Goal: Information Seeking & Learning: Learn about a topic

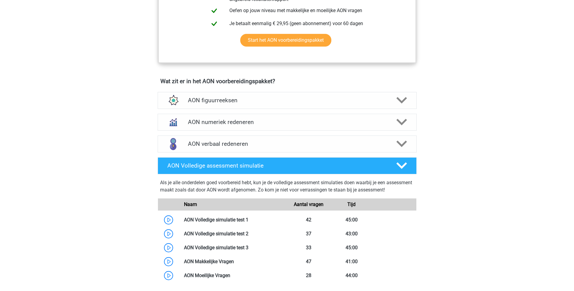
scroll to position [363, 0]
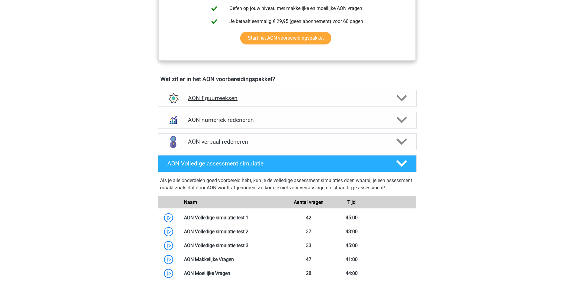
click at [405, 99] on icon at bounding box center [401, 98] width 11 height 11
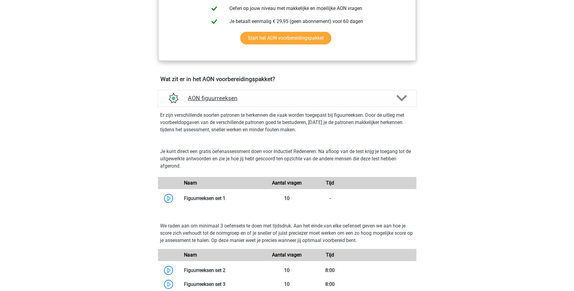
click at [406, 100] on icon at bounding box center [401, 98] width 11 height 11
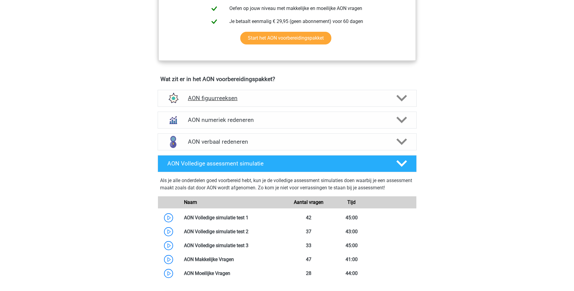
click at [407, 100] on icon at bounding box center [401, 98] width 11 height 11
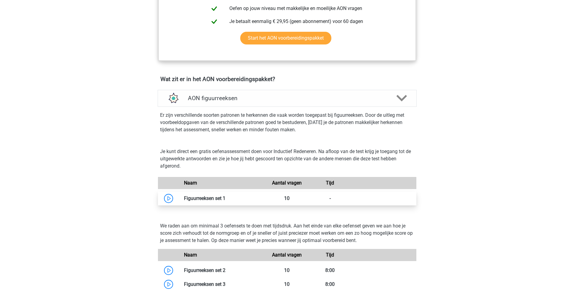
click at [225, 200] on link at bounding box center [225, 199] width 0 height 6
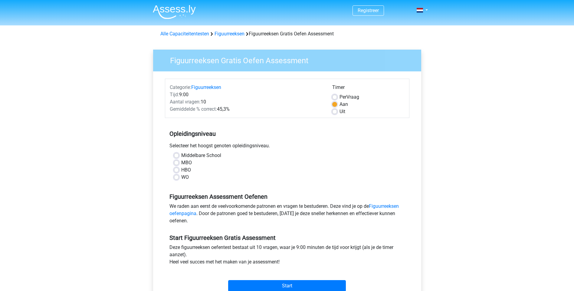
click at [181, 162] on label "MBO" at bounding box center [186, 162] width 11 height 7
click at [179, 162] on input "MBO" at bounding box center [176, 162] width 5 height 6
radio input "true"
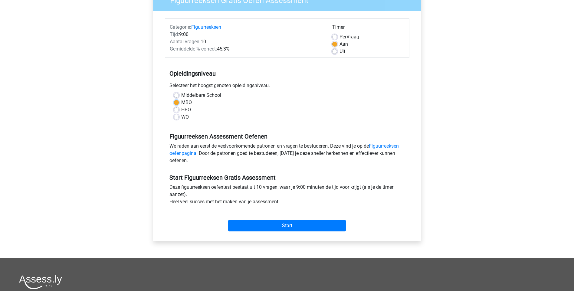
scroll to position [61, 0]
click at [281, 225] on input "Start" at bounding box center [287, 226] width 118 height 12
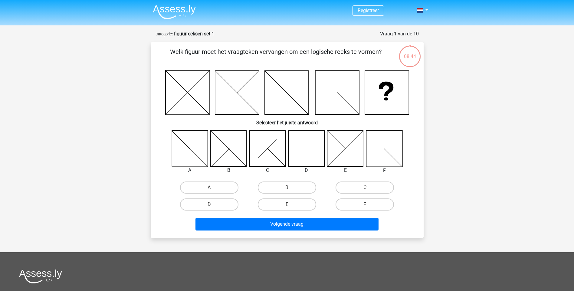
click at [314, 156] on icon at bounding box center [306, 148] width 36 height 36
click at [212, 207] on input "D" at bounding box center [211, 207] width 4 height 4
radio input "true"
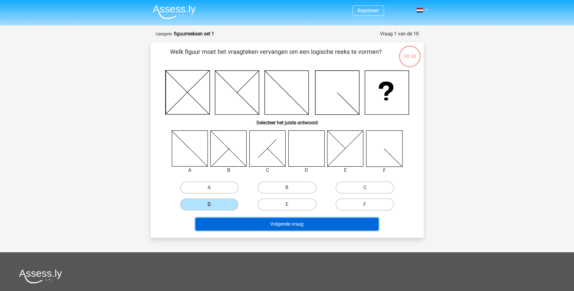
click at [262, 226] on button "Volgende vraag" at bounding box center [287, 224] width 183 height 13
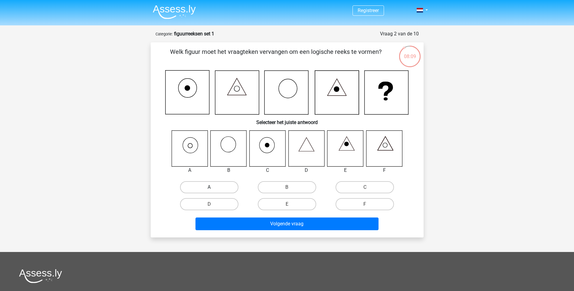
click at [216, 190] on label "A" at bounding box center [209, 187] width 58 height 12
click at [213, 190] on input "A" at bounding box center [211, 189] width 4 height 4
radio input "true"
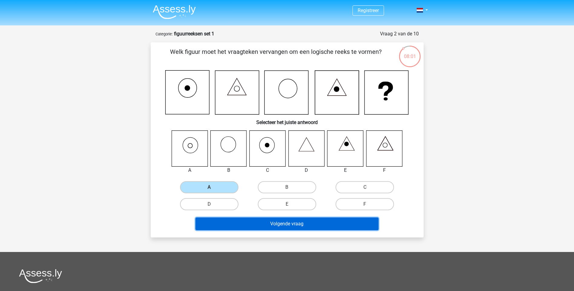
click at [307, 227] on button "Volgende vraag" at bounding box center [287, 224] width 183 height 13
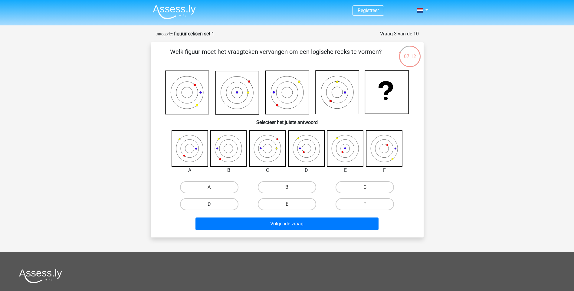
click at [220, 204] on label "D" at bounding box center [209, 204] width 58 height 12
click at [213, 204] on input "D" at bounding box center [211, 206] width 4 height 4
radio input "true"
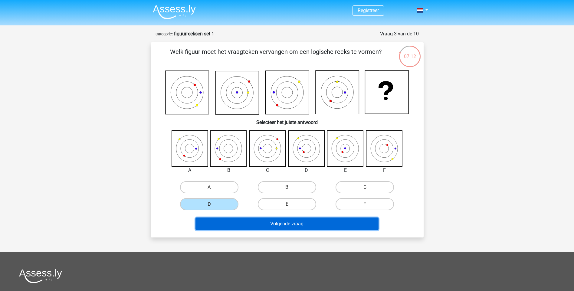
click at [271, 225] on button "Volgende vraag" at bounding box center [287, 224] width 183 height 13
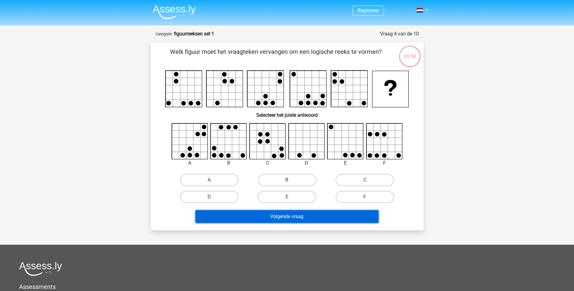
click at [295, 217] on button "Volgende vraag" at bounding box center [287, 216] width 183 height 13
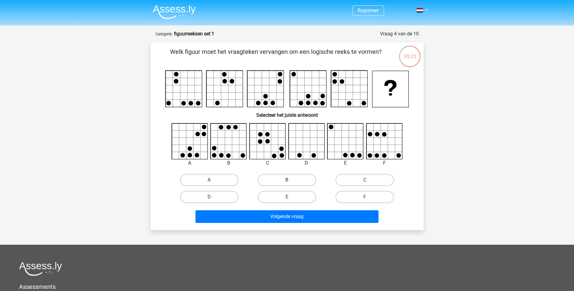
click at [274, 182] on label "B" at bounding box center [287, 180] width 58 height 12
click at [287, 182] on input "B" at bounding box center [289, 182] width 4 height 4
radio input "true"
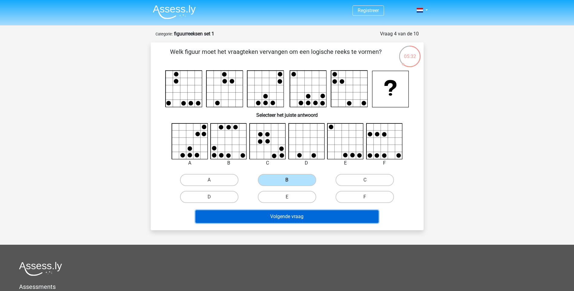
click at [285, 215] on button "Volgende vraag" at bounding box center [287, 216] width 183 height 13
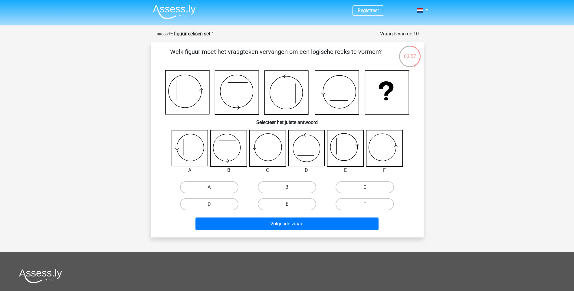
click at [355, 207] on label "F" at bounding box center [365, 204] width 58 height 12
click at [365, 207] on input "F" at bounding box center [367, 206] width 4 height 4
radio input "true"
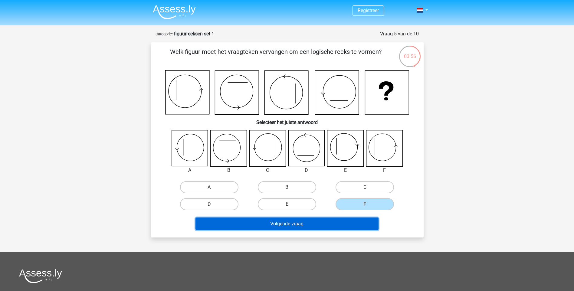
click at [318, 222] on button "Volgende vraag" at bounding box center [287, 224] width 183 height 13
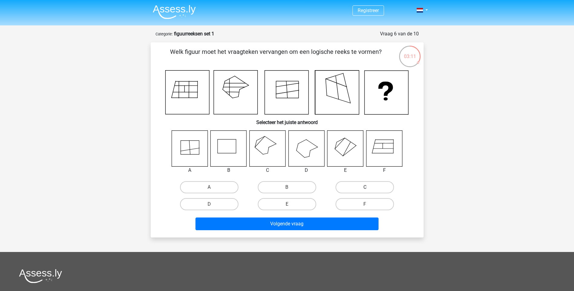
click at [368, 185] on label "C" at bounding box center [365, 187] width 58 height 12
click at [368, 187] on input "C" at bounding box center [367, 189] width 4 height 4
radio input "true"
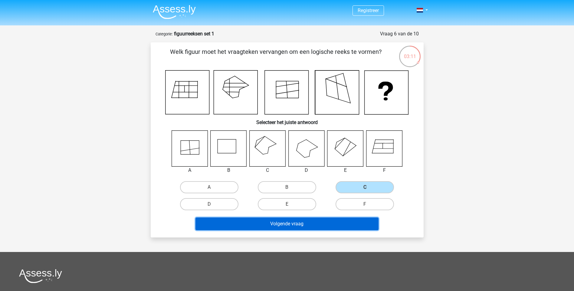
click at [306, 220] on button "Volgende vraag" at bounding box center [287, 224] width 183 height 13
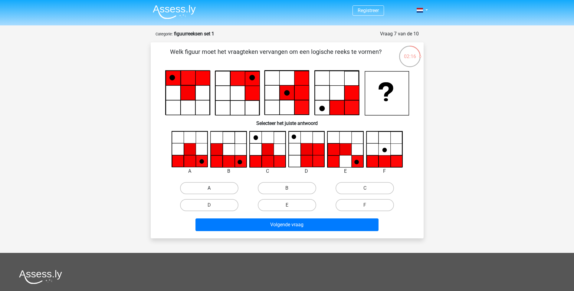
click at [208, 190] on label "A" at bounding box center [209, 188] width 58 height 12
click at [209, 190] on input "A" at bounding box center [211, 190] width 4 height 4
radio input "true"
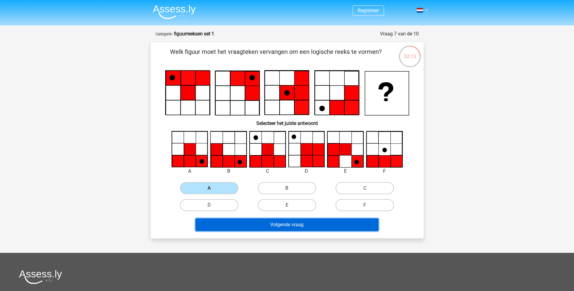
click at [265, 226] on button "Volgende vraag" at bounding box center [287, 225] width 183 height 13
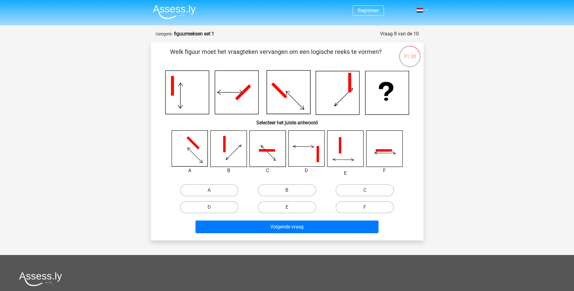
click at [287, 207] on label "E" at bounding box center [287, 207] width 58 height 12
click at [287, 207] on input "E" at bounding box center [289, 209] width 4 height 4
radio input "true"
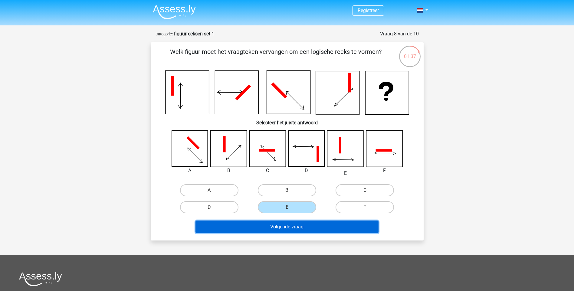
click at [299, 228] on button "Volgende vraag" at bounding box center [287, 227] width 183 height 13
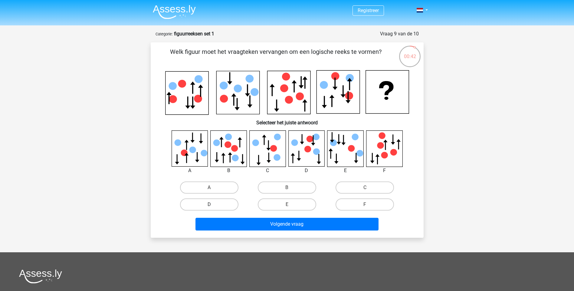
click at [209, 203] on label "D" at bounding box center [209, 205] width 58 height 12
click at [209, 205] on input "D" at bounding box center [211, 207] width 4 height 4
radio input "true"
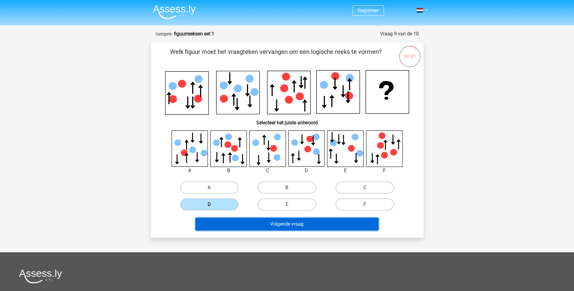
click at [247, 224] on button "Volgende vraag" at bounding box center [287, 224] width 183 height 13
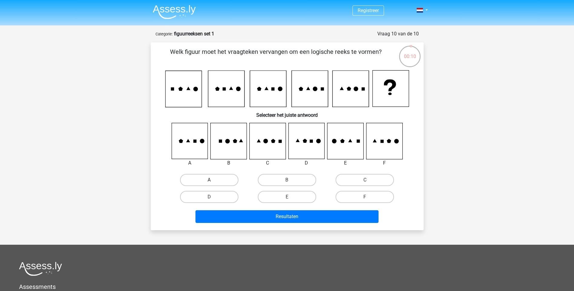
click at [202, 179] on label "A" at bounding box center [209, 180] width 58 height 12
click at [209, 180] on input "A" at bounding box center [211, 182] width 4 height 4
radio input "true"
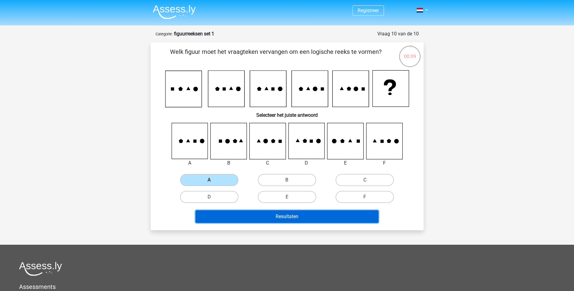
click at [237, 210] on button "Resultaten" at bounding box center [287, 216] width 183 height 13
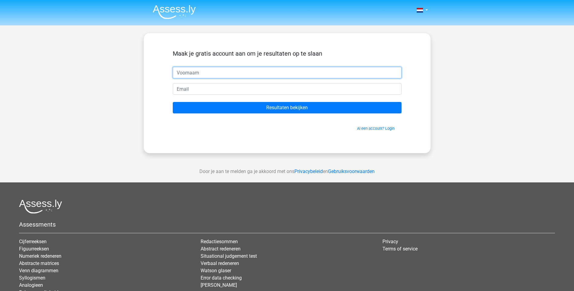
click at [200, 67] on input "text" at bounding box center [287, 73] width 229 height 12
click at [191, 72] on input "text" at bounding box center [287, 73] width 229 height 12
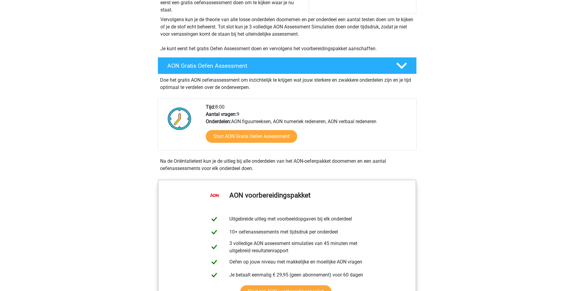
scroll to position [91, 0]
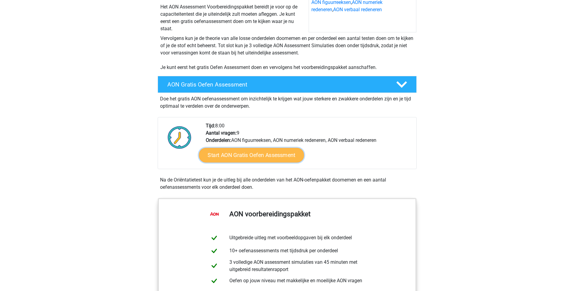
click at [239, 157] on link "Start AON Gratis Oefen Assessment" at bounding box center [251, 155] width 105 height 15
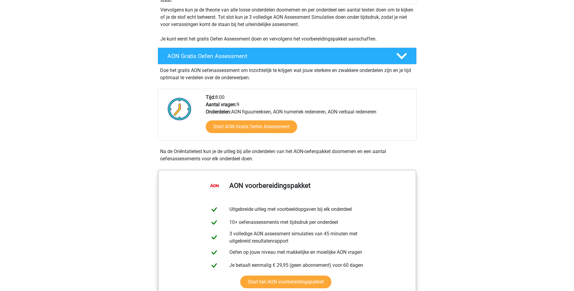
scroll to position [0, 0]
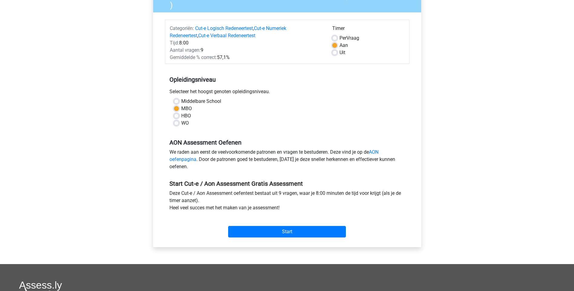
scroll to position [91, 0]
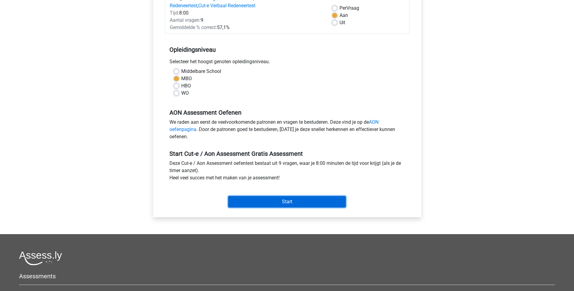
click at [276, 203] on input "Start" at bounding box center [287, 202] width 118 height 12
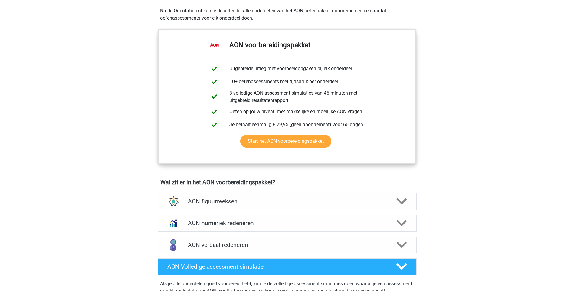
scroll to position [272, 0]
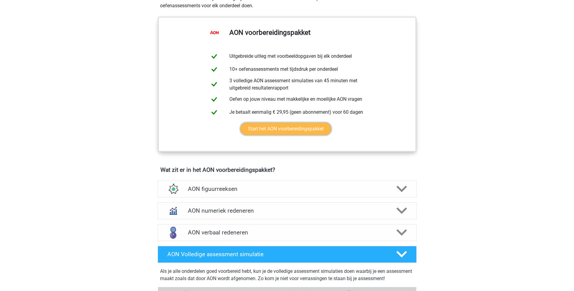
click at [286, 128] on link "Start het AON voorbereidingspakket" at bounding box center [285, 129] width 91 height 13
click at [273, 127] on link "Start het AON voorbereidingspakket" at bounding box center [285, 129] width 91 height 13
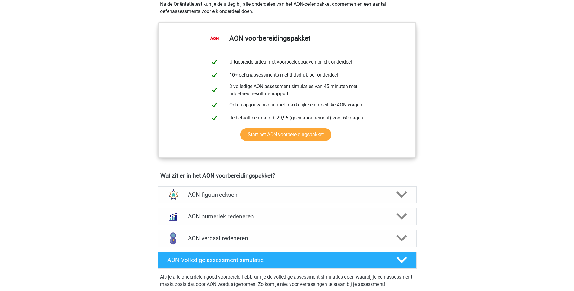
scroll to position [212, 0]
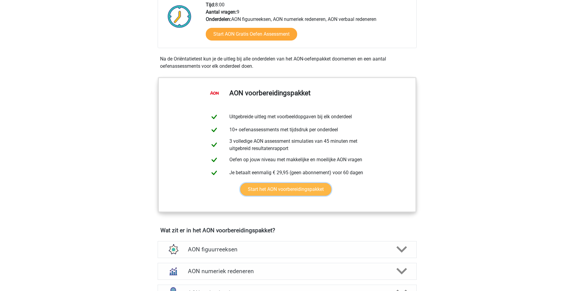
click at [283, 191] on link "Start het AON voorbereidingspakket" at bounding box center [285, 189] width 91 height 13
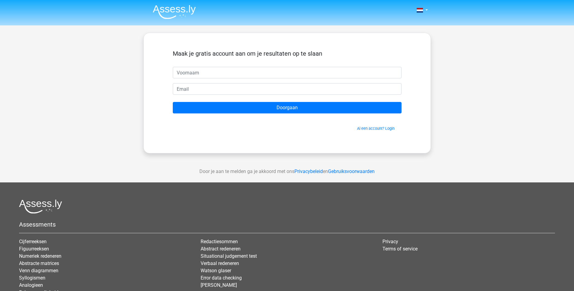
click at [245, 72] on input "text" at bounding box center [287, 73] width 229 height 12
type input "Gea"
type input "[EMAIL_ADDRESS][DOMAIN_NAME]"
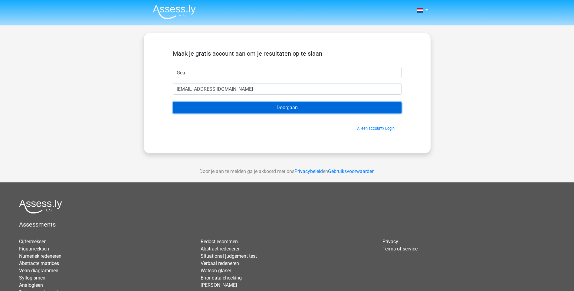
click at [264, 110] on input "Doorgaan" at bounding box center [287, 108] width 229 height 12
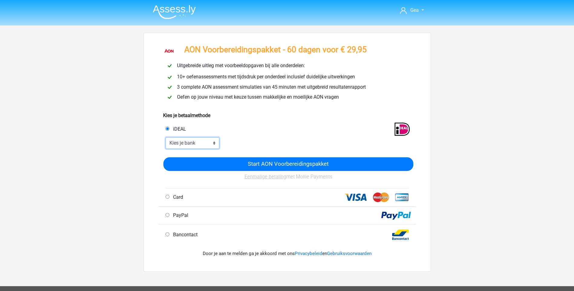
click at [214, 146] on select "Kies je bank ABN AMRO ING Rabobank ASN Bank bunq Knab N26 NN Regiobank Revolut …" at bounding box center [193, 143] width 54 height 12
select select "ideal_[SWIFT_CODE]"
click at [166, 137] on select "Kies je bank ABN AMRO ING Rabobank ASN Bank bunq Knab N26 NN Regiobank Revolut …" at bounding box center [193, 143] width 54 height 12
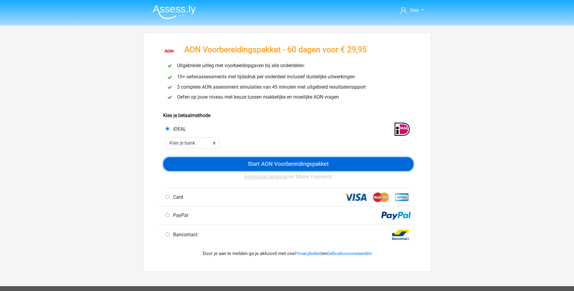
click at [297, 162] on input "Start AON Voorbereidingspakket" at bounding box center [288, 164] width 250 height 14
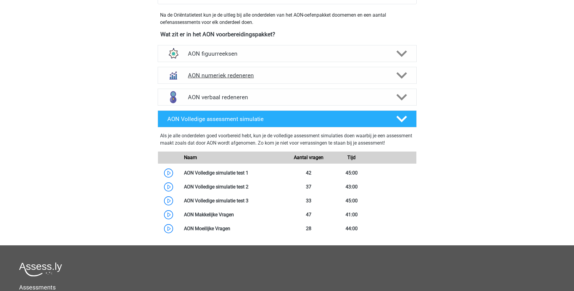
scroll to position [424, 0]
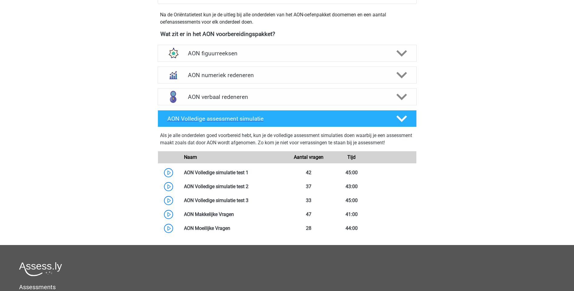
click at [248, 118] on h4 "AON Volledige assessment simulatie" at bounding box center [276, 118] width 219 height 7
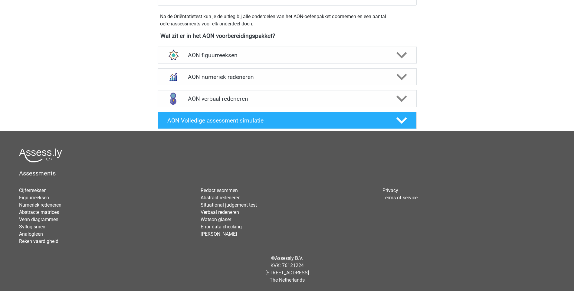
click at [248, 118] on h4 "AON Volledige assessment simulatie" at bounding box center [276, 120] width 219 height 7
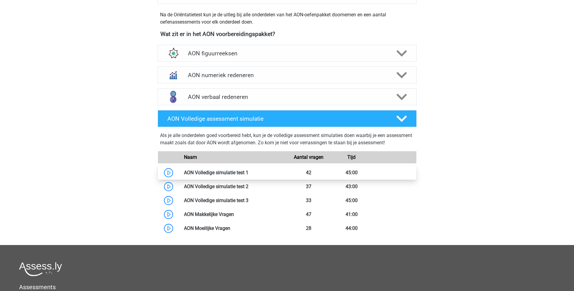
click at [248, 171] on link at bounding box center [248, 173] width 0 height 6
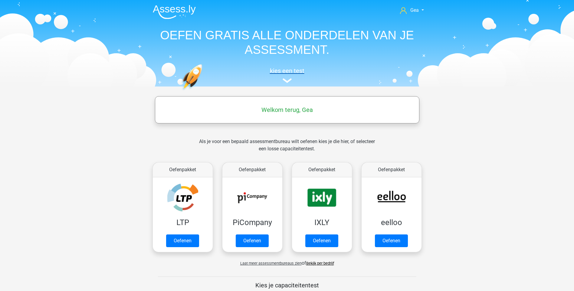
click at [287, 72] on h5 "kies een test" at bounding box center [287, 70] width 278 height 7
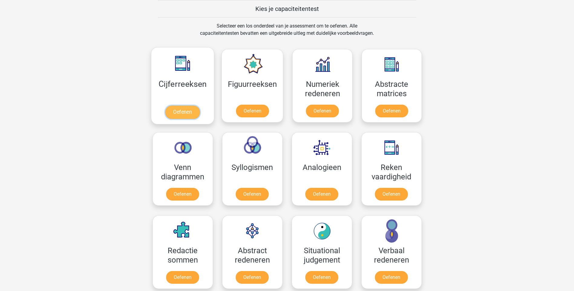
click at [179, 110] on link "Oefenen" at bounding box center [182, 112] width 35 height 13
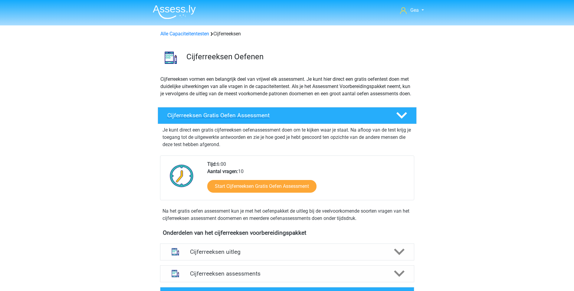
click at [400, 120] on icon at bounding box center [401, 115] width 11 height 11
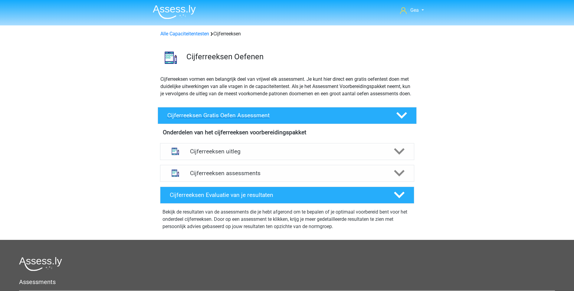
click at [400, 120] on icon at bounding box center [401, 115] width 11 height 11
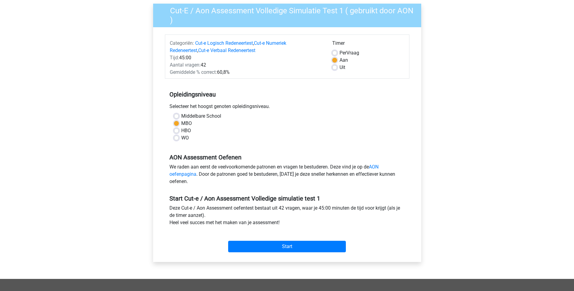
scroll to position [61, 0]
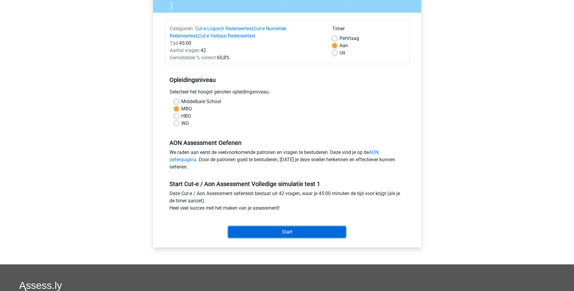
click at [293, 230] on input "Start" at bounding box center [287, 232] width 118 height 12
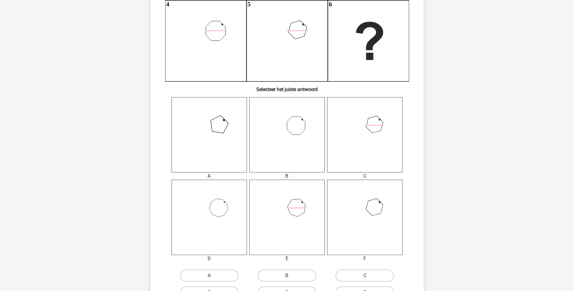
scroll to position [182, 0]
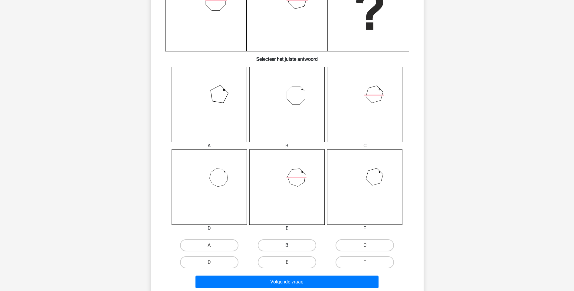
click at [284, 245] on label "B" at bounding box center [287, 245] width 58 height 12
click at [287, 245] on input "B" at bounding box center [289, 247] width 4 height 4
radio input "true"
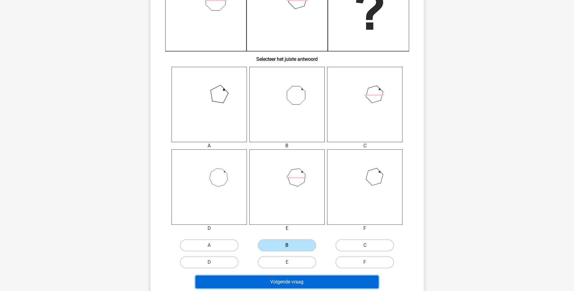
click at [283, 281] on button "Volgende vraag" at bounding box center [287, 282] width 183 height 13
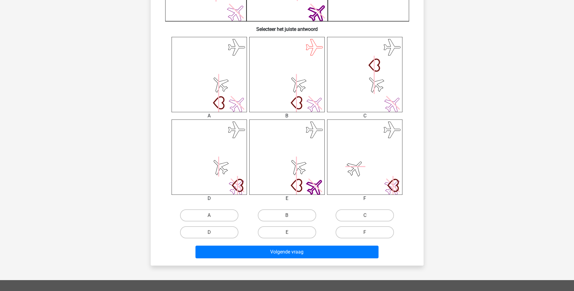
scroll to position [212, 0]
click at [217, 226] on label "D" at bounding box center [209, 232] width 58 height 12
click at [213, 232] on input "D" at bounding box center [211, 234] width 4 height 4
radio input "true"
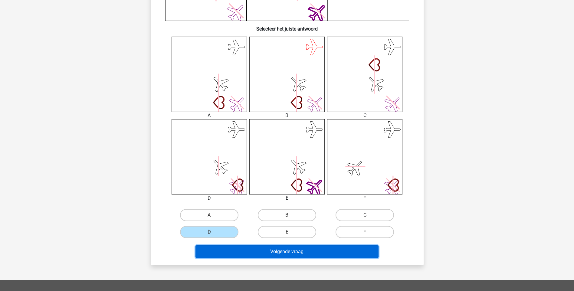
click at [269, 252] on button "Volgende vraag" at bounding box center [287, 251] width 183 height 13
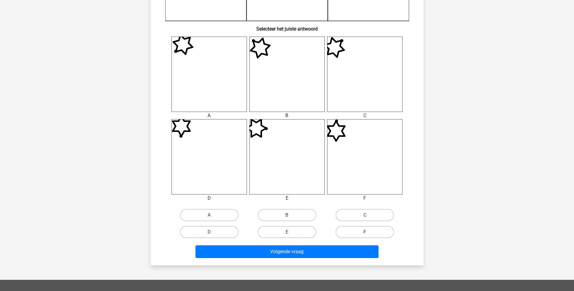
click at [362, 233] on label "F" at bounding box center [365, 232] width 58 height 12
click at [365, 233] on input "F" at bounding box center [367, 234] width 4 height 4
radio input "true"
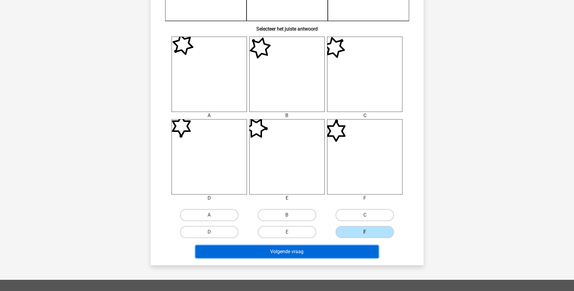
click at [314, 257] on button "Volgende vraag" at bounding box center [287, 251] width 183 height 13
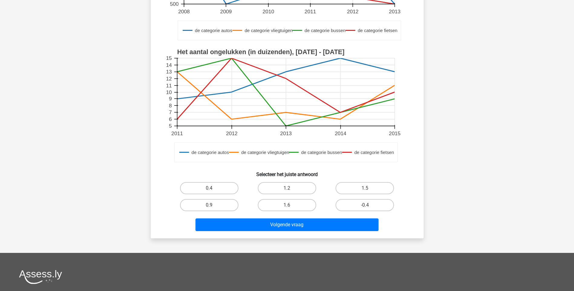
scroll to position [151, 0]
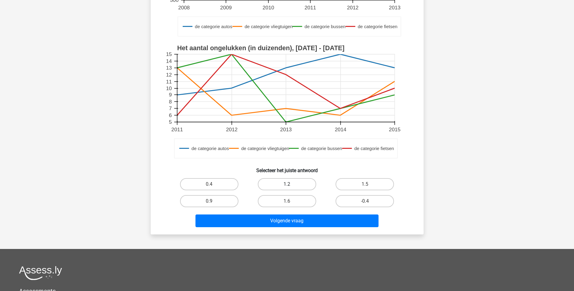
click at [283, 184] on label "1.2" at bounding box center [287, 184] width 58 height 12
click at [287, 184] on input "1.2" at bounding box center [289, 186] width 4 height 4
radio input "true"
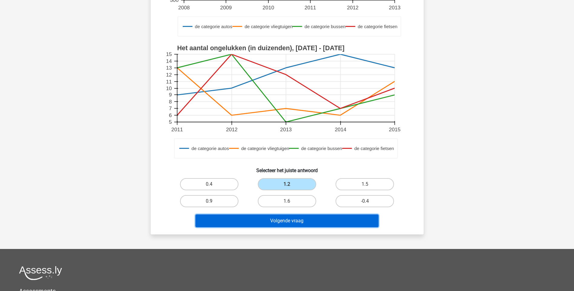
click at [282, 219] on button "Volgende vraag" at bounding box center [287, 221] width 183 height 13
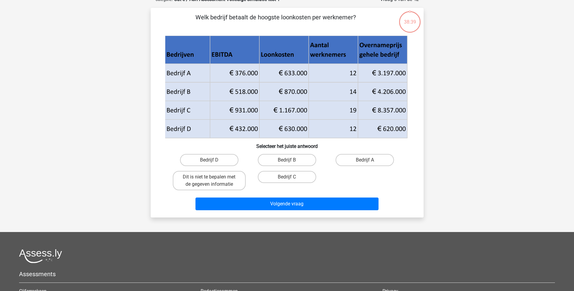
scroll to position [30, 0]
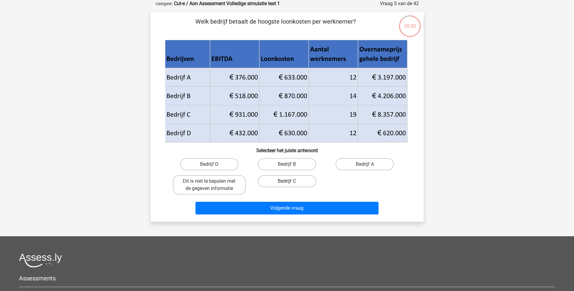
click at [291, 181] on label "Bedrijf C" at bounding box center [287, 181] width 58 height 12
click at [291, 181] on input "Bedrijf C" at bounding box center [289, 183] width 4 height 4
radio input "true"
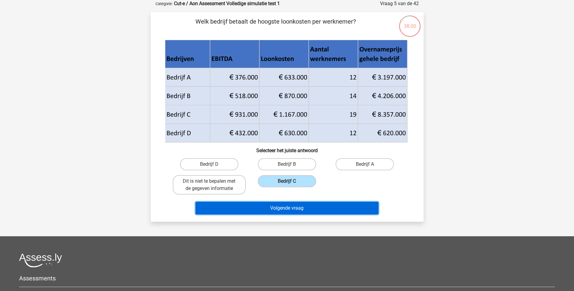
click at [285, 206] on button "Volgende vraag" at bounding box center [287, 208] width 183 height 13
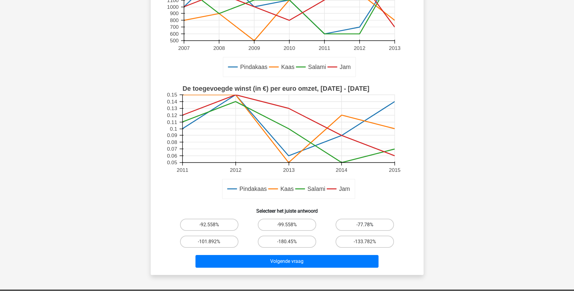
scroll to position [121, 0]
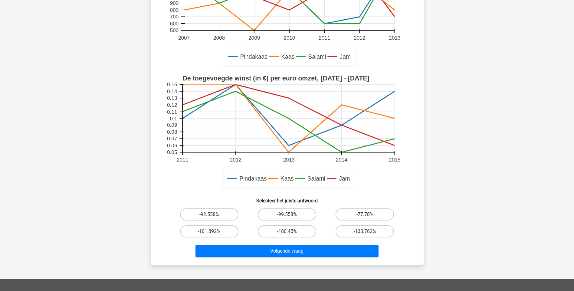
click at [363, 210] on label "-77.78%" at bounding box center [365, 215] width 58 height 12
click at [365, 215] on input "-77.78%" at bounding box center [367, 217] width 4 height 4
radio input "true"
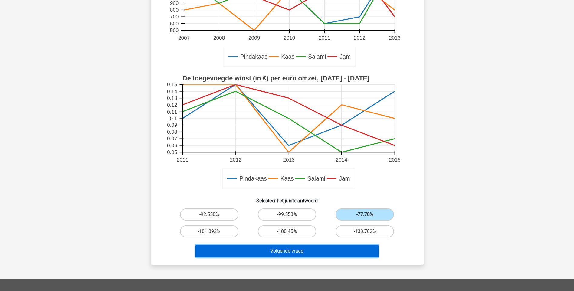
click at [300, 250] on button "Volgende vraag" at bounding box center [287, 251] width 183 height 13
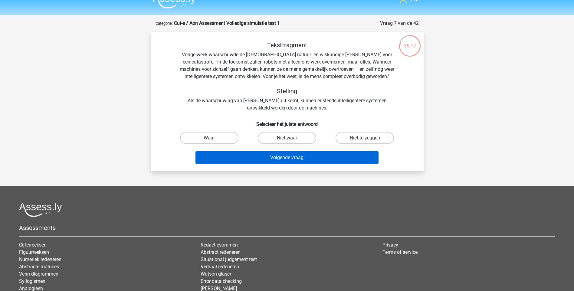
scroll to position [0, 0]
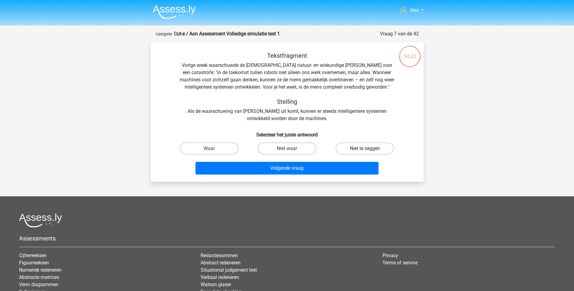
click at [370, 148] on label "Niet te zeggen" at bounding box center [365, 149] width 58 height 12
click at [369, 149] on input "Niet te zeggen" at bounding box center [367, 151] width 4 height 4
radio input "true"
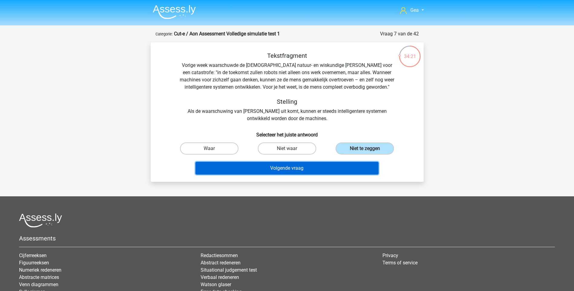
click at [314, 169] on button "Volgende vraag" at bounding box center [287, 168] width 183 height 13
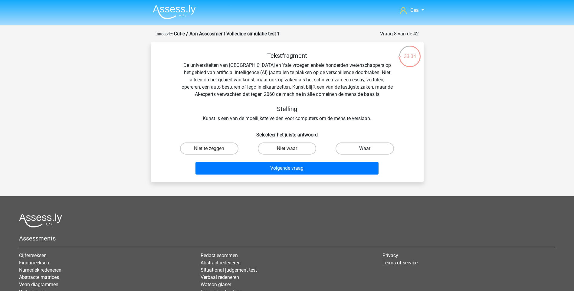
click at [360, 149] on label "Waar" at bounding box center [365, 149] width 58 height 12
click at [365, 149] on input "Waar" at bounding box center [367, 151] width 4 height 4
radio input "true"
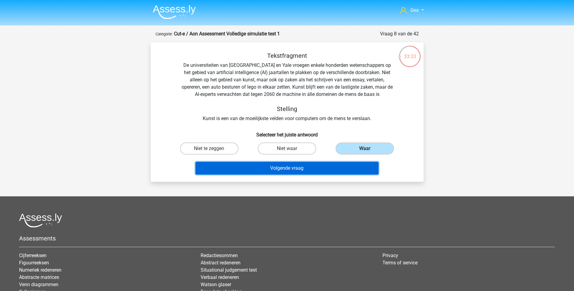
click at [299, 168] on button "Volgende vraag" at bounding box center [287, 168] width 183 height 13
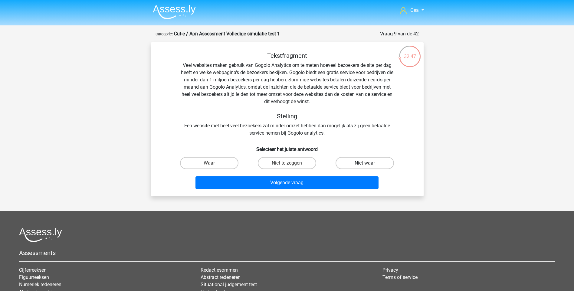
click at [355, 162] on label "Niet waar" at bounding box center [365, 163] width 58 height 12
click at [365, 163] on input "Niet waar" at bounding box center [367, 165] width 4 height 4
radio input "true"
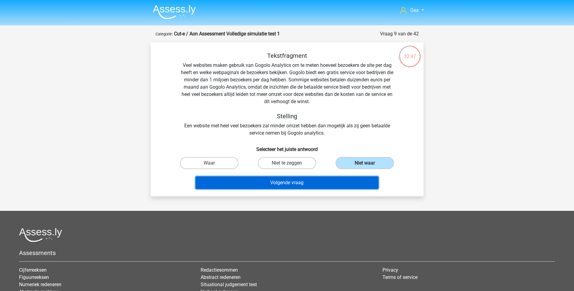
click at [302, 178] on button "Volgende vraag" at bounding box center [287, 182] width 183 height 13
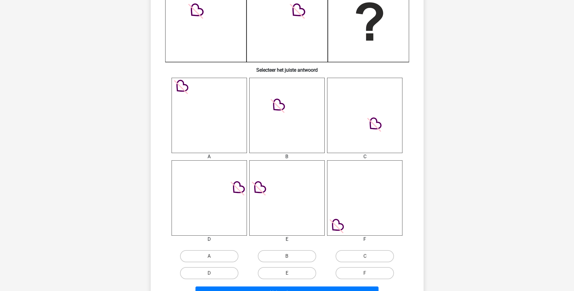
scroll to position [182, 0]
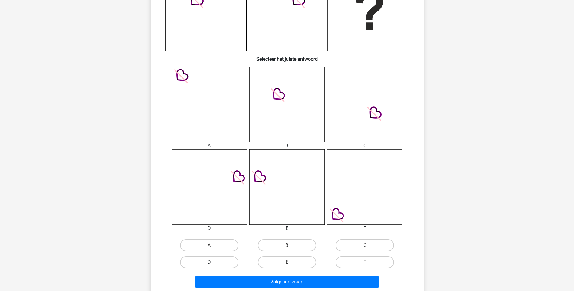
click at [209, 261] on label "D" at bounding box center [209, 262] width 58 height 12
click at [209, 262] on input "D" at bounding box center [211, 264] width 4 height 4
radio input "true"
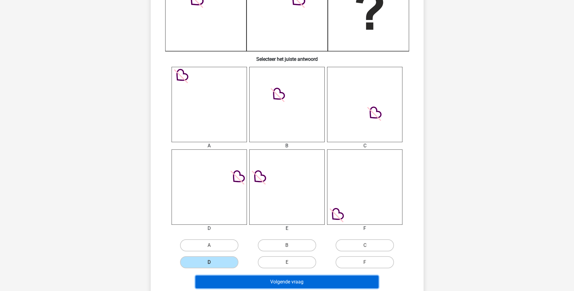
click at [262, 282] on button "Volgende vraag" at bounding box center [287, 282] width 183 height 13
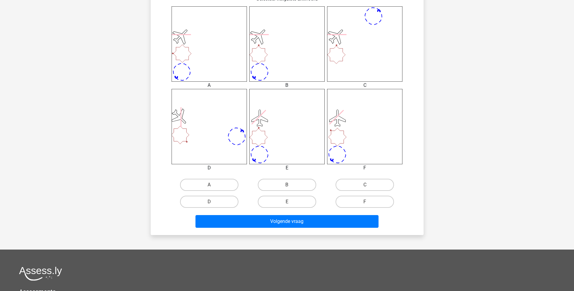
scroll to position [212, 0]
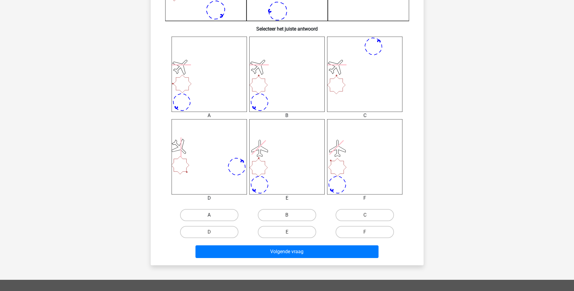
click at [201, 212] on label "A" at bounding box center [209, 215] width 58 height 12
click at [209, 215] on input "A" at bounding box center [211, 217] width 4 height 4
radio input "true"
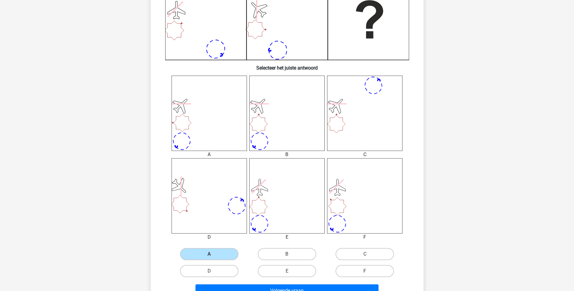
scroll to position [182, 0]
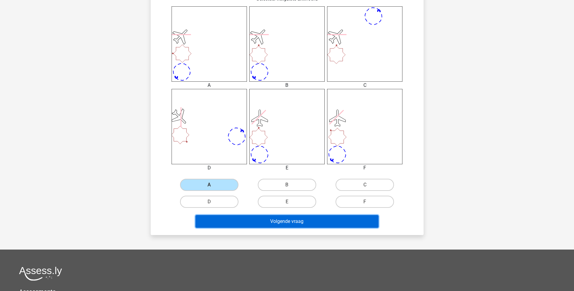
click at [275, 221] on button "Volgende vraag" at bounding box center [287, 221] width 183 height 13
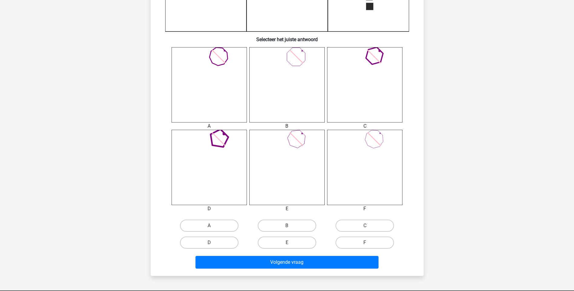
scroll to position [212, 0]
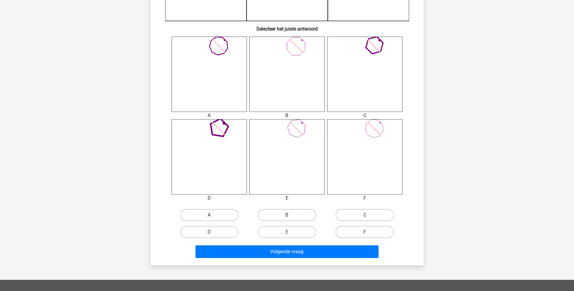
click at [219, 215] on label "A" at bounding box center [209, 215] width 58 height 12
click at [213, 215] on input "A" at bounding box center [211, 217] width 4 height 4
radio input "true"
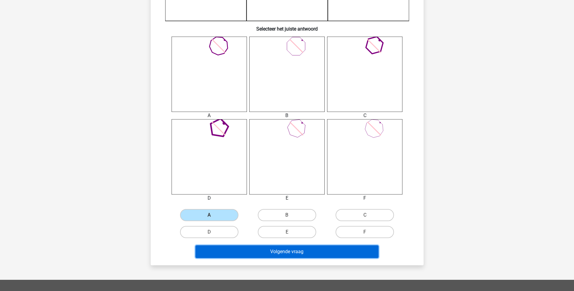
click at [273, 250] on button "Volgende vraag" at bounding box center [287, 251] width 183 height 13
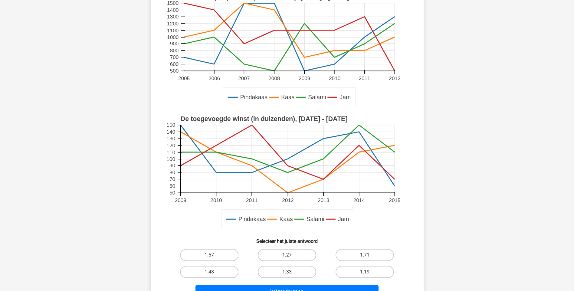
scroll to position [91, 0]
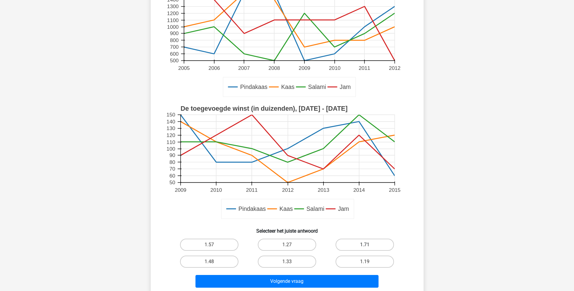
click at [372, 245] on label "1.71" at bounding box center [365, 245] width 58 height 12
click at [369, 245] on input "1.71" at bounding box center [367, 247] width 4 height 4
radio input "true"
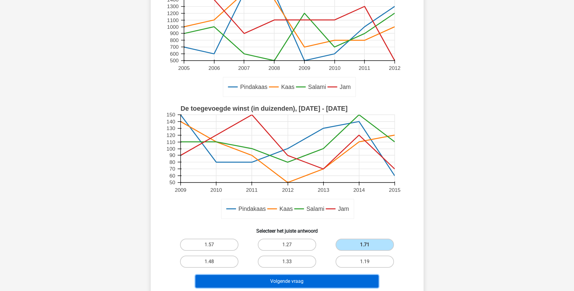
click at [308, 281] on button "Volgende vraag" at bounding box center [287, 281] width 183 height 13
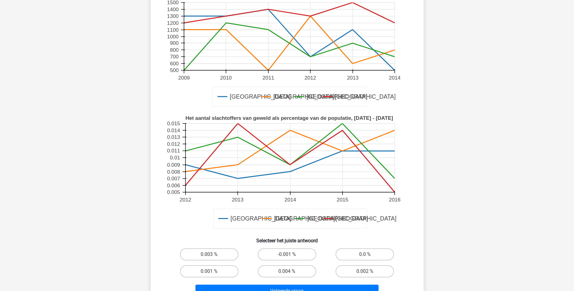
scroll to position [151, 0]
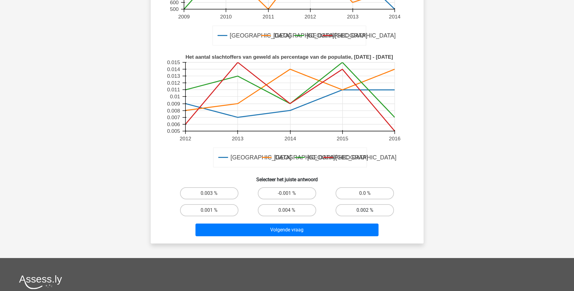
click at [376, 207] on label "0.002 %" at bounding box center [365, 210] width 58 height 12
click at [369, 210] on input "0.002 %" at bounding box center [367, 212] width 4 height 4
radio input "true"
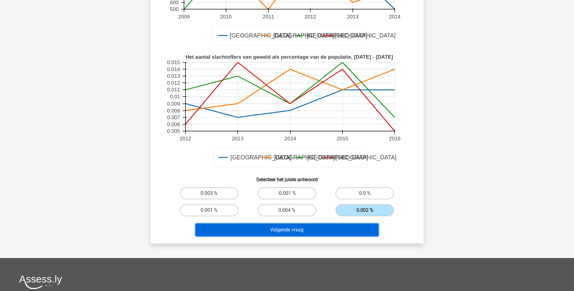
click at [304, 232] on button "Volgende vraag" at bounding box center [287, 230] width 183 height 13
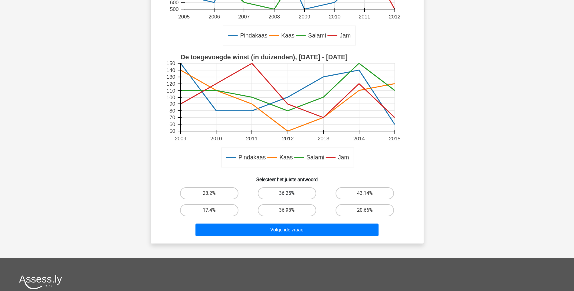
click at [291, 192] on label "36.25%" at bounding box center [287, 193] width 58 height 12
click at [291, 193] on input "36.25%" at bounding box center [289, 195] width 4 height 4
radio input "true"
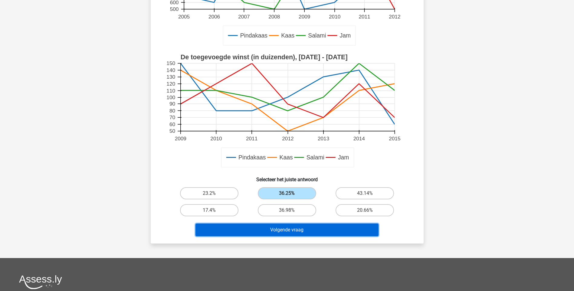
click at [291, 228] on button "Volgende vraag" at bounding box center [287, 230] width 183 height 13
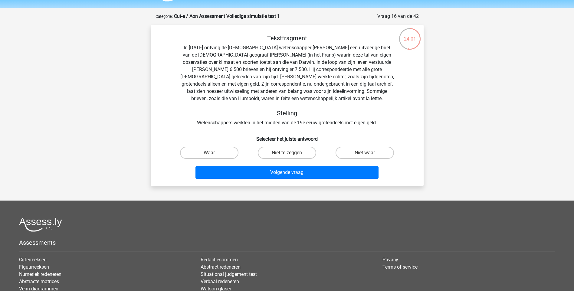
scroll to position [0, 0]
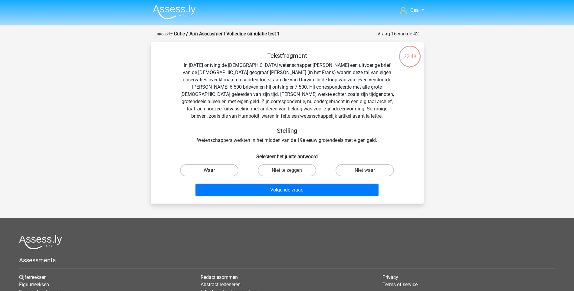
click at [220, 168] on label "Waar" at bounding box center [209, 170] width 58 height 12
click at [213, 170] on input "Waar" at bounding box center [211, 172] width 4 height 4
radio input "true"
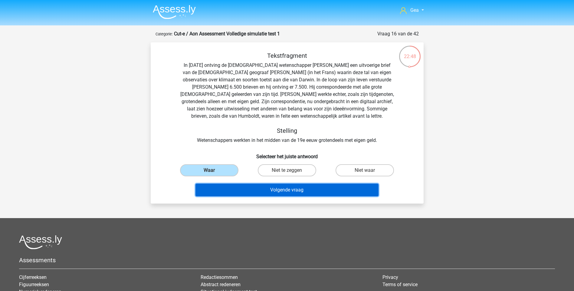
click at [267, 189] on button "Volgende vraag" at bounding box center [287, 190] width 183 height 13
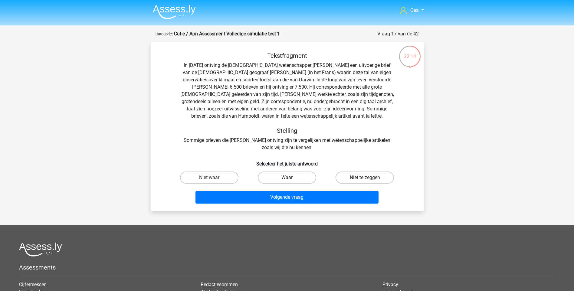
click at [283, 176] on label "Waar" at bounding box center [287, 178] width 58 height 12
click at [287, 178] on input "Waar" at bounding box center [289, 180] width 4 height 4
radio input "true"
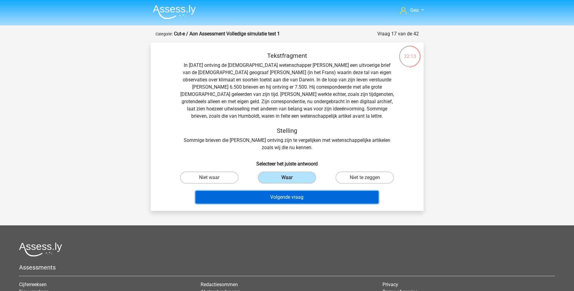
click at [278, 195] on button "Volgende vraag" at bounding box center [287, 197] width 183 height 13
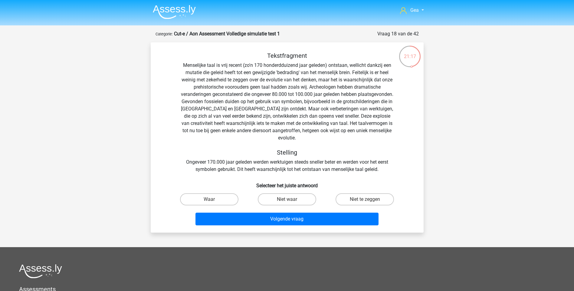
click at [290, 199] on input "Niet waar" at bounding box center [289, 201] width 4 height 4
radio input "true"
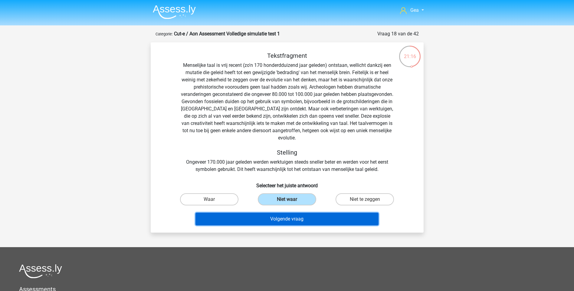
click at [281, 213] on button "Volgende vraag" at bounding box center [287, 219] width 183 height 13
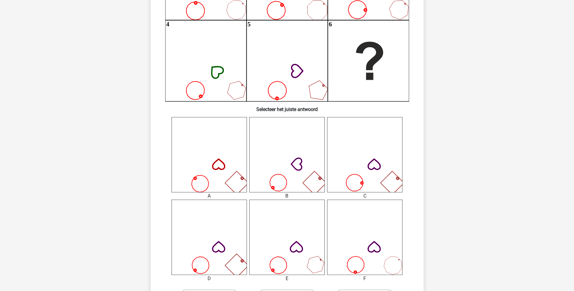
scroll to position [151, 0]
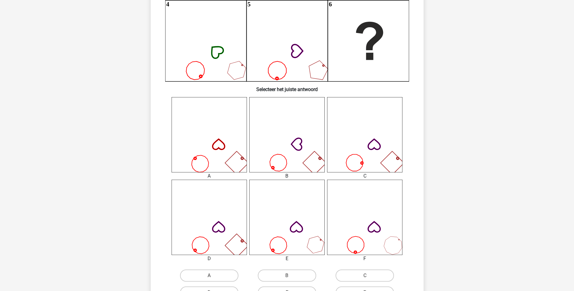
click at [222, 240] on icon at bounding box center [209, 217] width 75 height 75
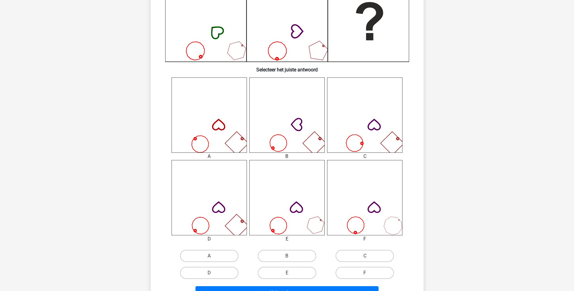
scroll to position [182, 0]
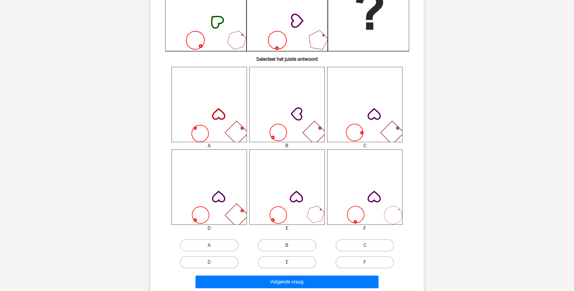
click at [212, 265] on input "D" at bounding box center [211, 264] width 4 height 4
radio input "true"
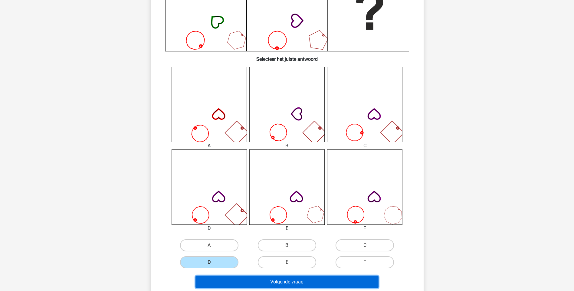
click at [278, 282] on button "Volgende vraag" at bounding box center [287, 282] width 183 height 13
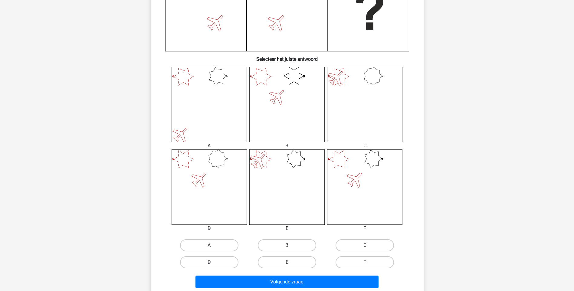
click at [210, 261] on label "D" at bounding box center [209, 262] width 58 height 12
click at [210, 262] on input "D" at bounding box center [211, 264] width 4 height 4
radio input "true"
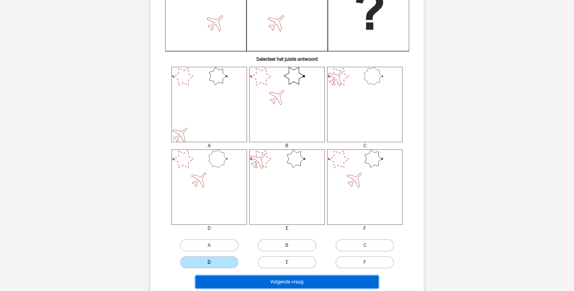
click at [279, 278] on button "Volgende vraag" at bounding box center [287, 282] width 183 height 13
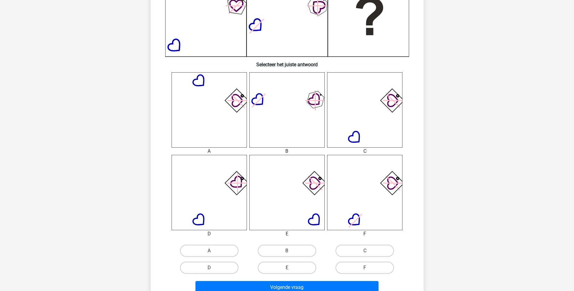
scroll to position [212, 0]
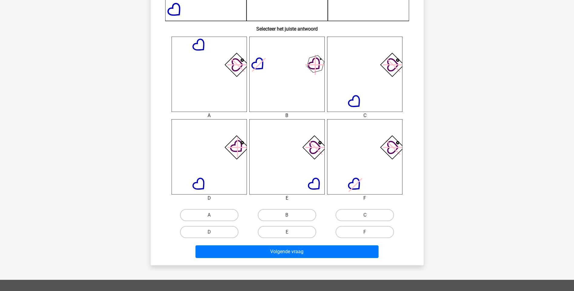
click at [212, 215] on input "A" at bounding box center [211, 217] width 4 height 4
radio input "true"
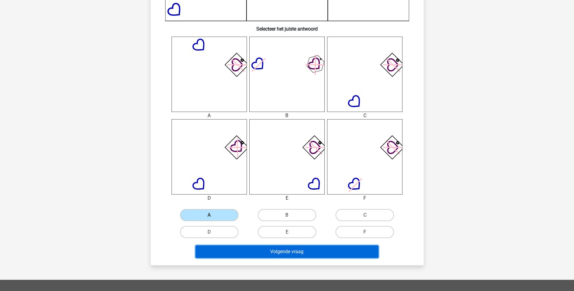
click at [269, 255] on button "Volgende vraag" at bounding box center [287, 251] width 183 height 13
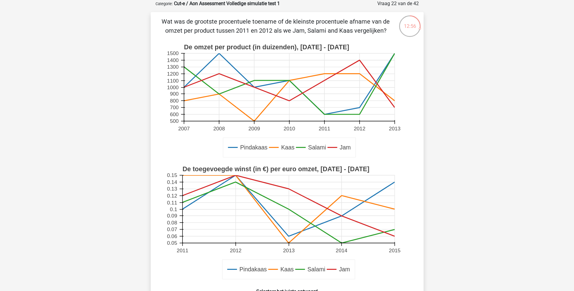
scroll to position [91, 0]
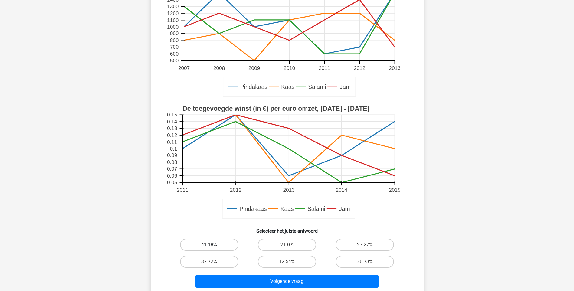
click at [215, 242] on label "41.18%" at bounding box center [209, 245] width 58 height 12
click at [213, 245] on input "41.18%" at bounding box center [211, 247] width 4 height 4
radio input "true"
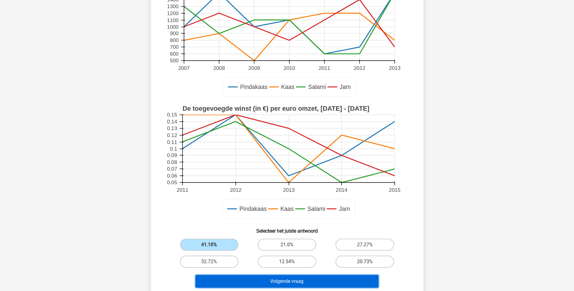
click at [272, 278] on button "Volgende vraag" at bounding box center [287, 281] width 183 height 13
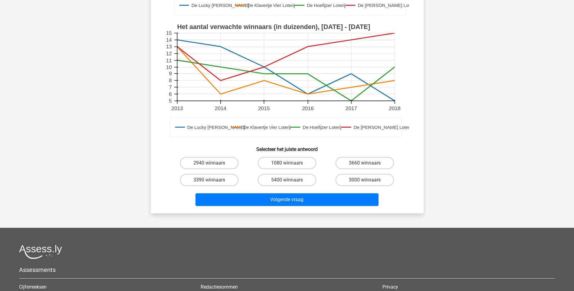
scroll to position [151, 0]
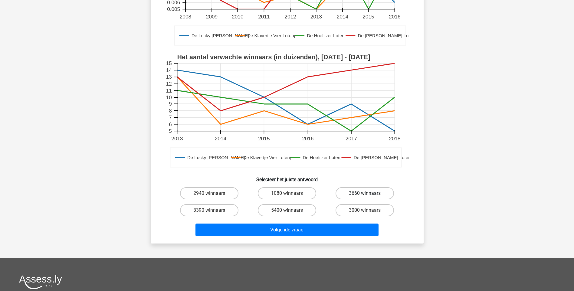
click at [357, 187] on label "3660 winnaars" at bounding box center [365, 193] width 58 height 12
click at [365, 193] on input "3660 winnaars" at bounding box center [367, 195] width 4 height 4
radio input "true"
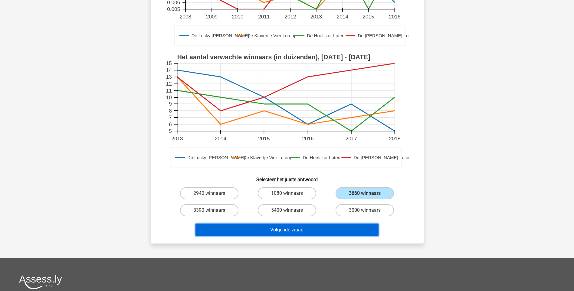
click at [288, 224] on button "Volgende vraag" at bounding box center [287, 230] width 183 height 13
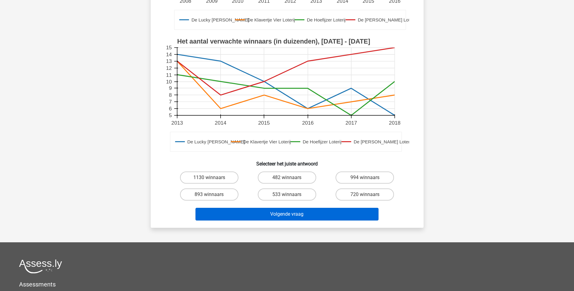
scroll to position [182, 0]
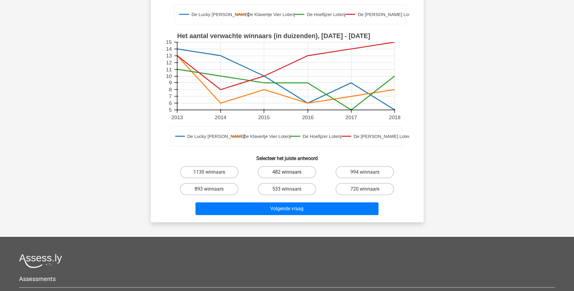
click at [292, 169] on label "482 winnaars" at bounding box center [287, 172] width 58 height 12
click at [291, 172] on input "482 winnaars" at bounding box center [289, 174] width 4 height 4
radio input "true"
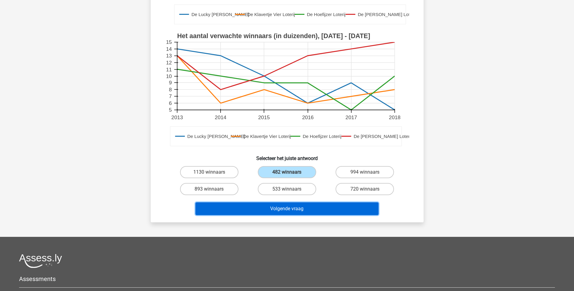
click at [293, 208] on button "Volgende vraag" at bounding box center [287, 208] width 183 height 13
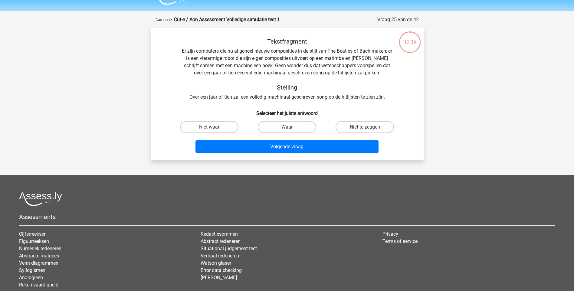
scroll to position [0, 0]
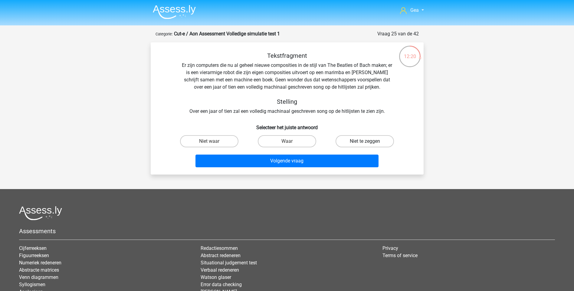
click at [372, 140] on label "Niet te zeggen" at bounding box center [365, 141] width 58 height 12
click at [369, 141] on input "Niet te zeggen" at bounding box center [367, 143] width 4 height 4
radio input "true"
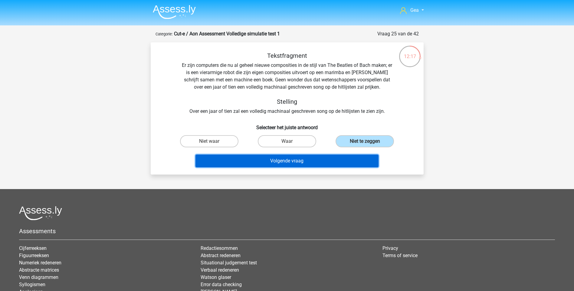
click at [260, 162] on button "Volgende vraag" at bounding box center [287, 161] width 183 height 13
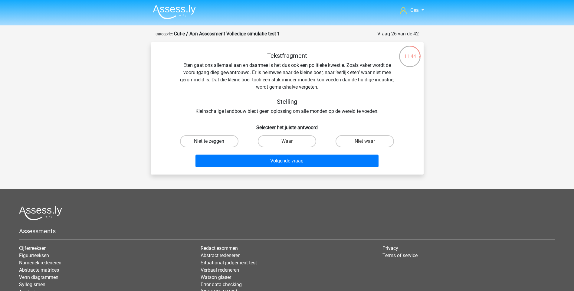
click at [207, 142] on label "Niet te zeggen" at bounding box center [209, 141] width 58 height 12
click at [209, 142] on input "Niet te zeggen" at bounding box center [211, 143] width 4 height 4
radio input "true"
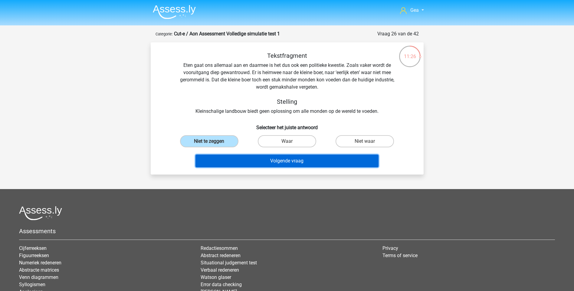
click at [275, 157] on button "Volgende vraag" at bounding box center [287, 161] width 183 height 13
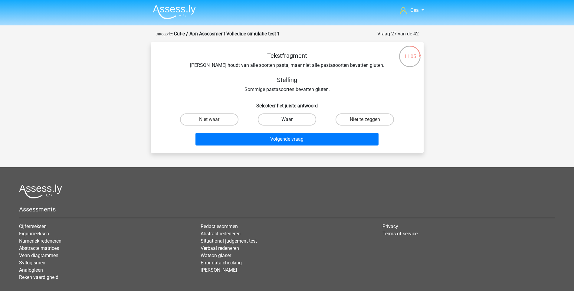
click at [280, 119] on label "Waar" at bounding box center [287, 119] width 58 height 12
click at [287, 120] on input "Waar" at bounding box center [289, 122] width 4 height 4
radio input "true"
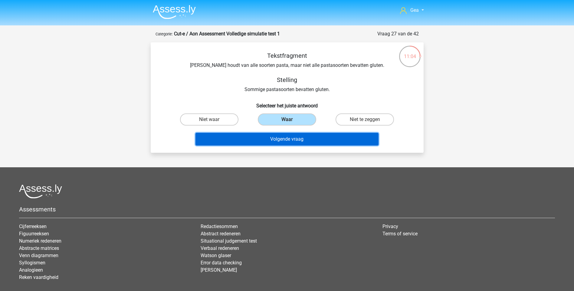
click at [271, 139] on button "Volgende vraag" at bounding box center [287, 139] width 183 height 13
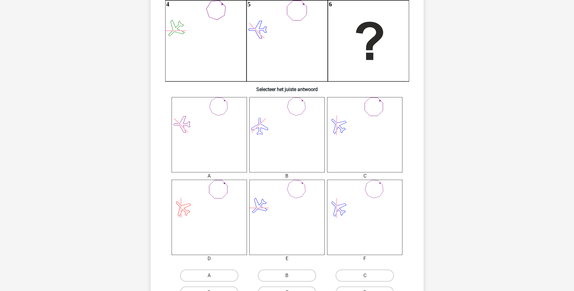
scroll to position [182, 0]
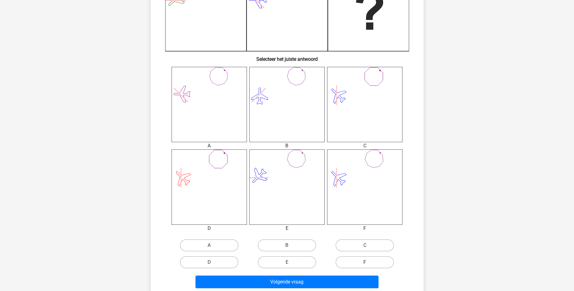
click at [364, 265] on div "F" at bounding box center [364, 262] width 73 height 12
click at [361, 264] on label "F" at bounding box center [365, 262] width 58 height 12
click at [365, 264] on input "F" at bounding box center [367, 264] width 4 height 4
radio input "true"
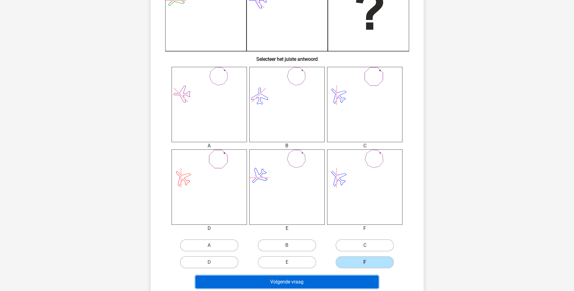
click at [331, 284] on button "Volgende vraag" at bounding box center [287, 282] width 183 height 13
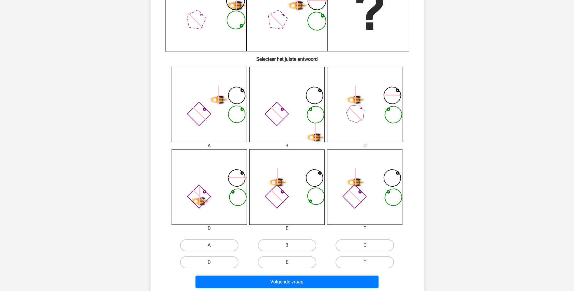
drag, startPoint x: 350, startPoint y: 261, endPoint x: 345, endPoint y: 262, distance: 5.2
click at [350, 261] on label "F" at bounding box center [365, 262] width 58 height 12
click at [365, 262] on input "F" at bounding box center [367, 264] width 4 height 4
radio input "true"
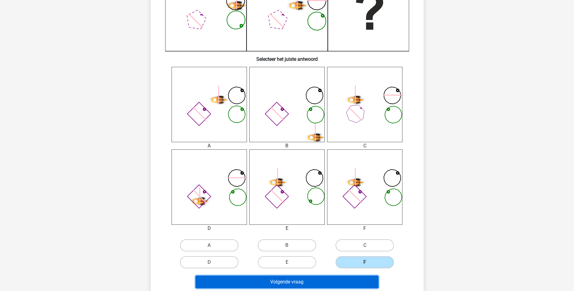
click at [315, 280] on button "Volgende vraag" at bounding box center [287, 282] width 183 height 13
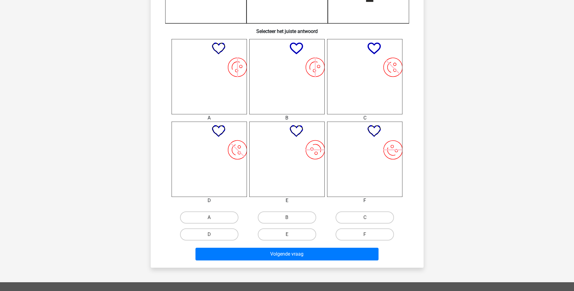
scroll to position [212, 0]
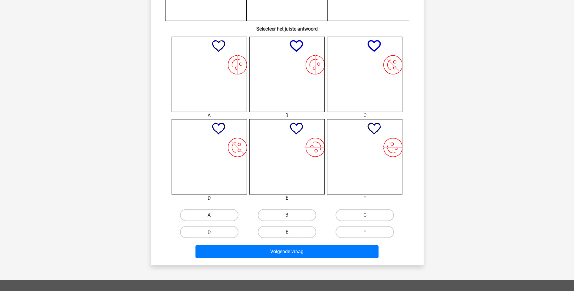
click at [211, 215] on label "A" at bounding box center [209, 215] width 58 height 12
click at [211, 215] on input "A" at bounding box center [211, 217] width 4 height 4
radio input "true"
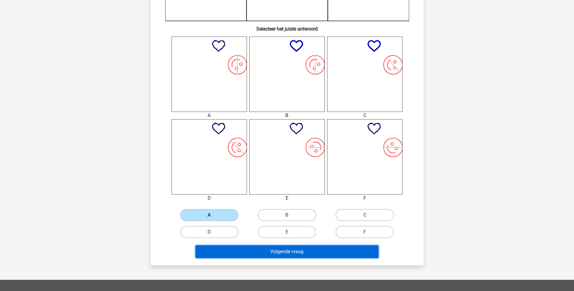
click at [267, 250] on button "Volgende vraag" at bounding box center [287, 251] width 183 height 13
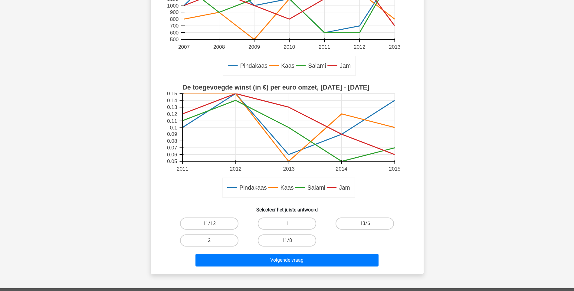
scroll to position [151, 0]
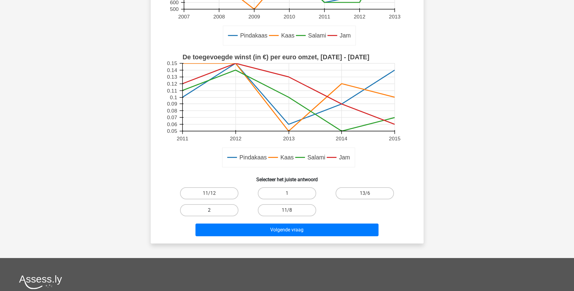
click at [226, 204] on label "2" at bounding box center [209, 210] width 58 height 12
click at [213, 210] on input "2" at bounding box center [211, 212] width 4 height 4
radio input "true"
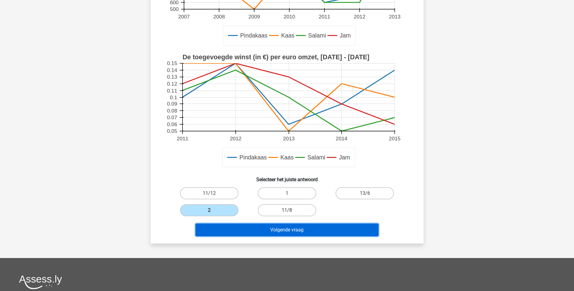
click at [298, 224] on button "Volgende vraag" at bounding box center [287, 230] width 183 height 13
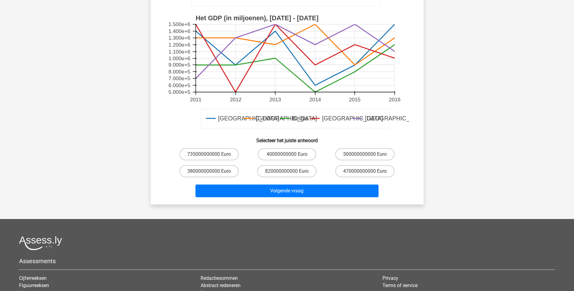
scroll to position [182, 0]
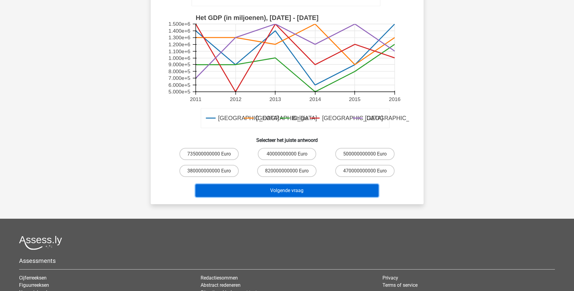
click at [298, 189] on button "Volgende vraag" at bounding box center [287, 190] width 183 height 13
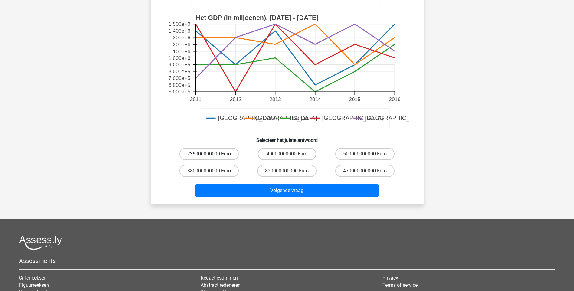
click at [221, 152] on label "735000000000 Euro" at bounding box center [208, 154] width 59 height 12
click at [213, 154] on input "735000000000 Euro" at bounding box center [211, 156] width 4 height 4
radio input "true"
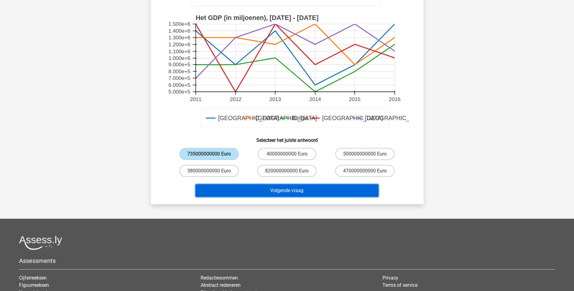
click at [311, 192] on button "Volgende vraag" at bounding box center [287, 190] width 183 height 13
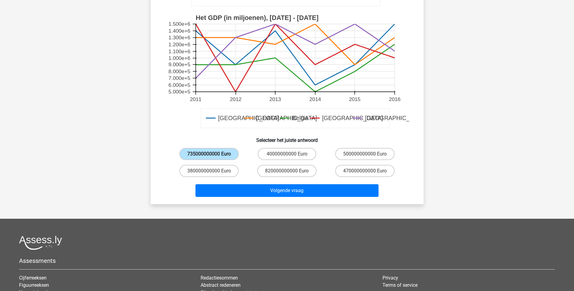
click at [219, 154] on label "735000000000 Euro" at bounding box center [208, 154] width 59 height 12
click at [213, 154] on input "735000000000 Euro" at bounding box center [211, 156] width 4 height 4
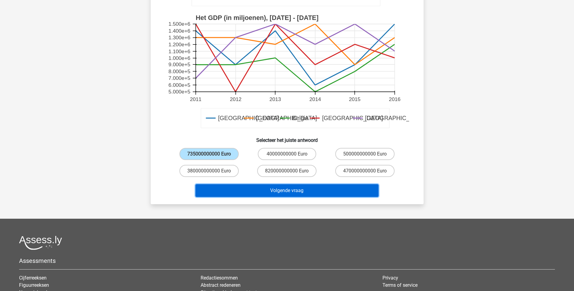
click at [289, 189] on button "Volgende vraag" at bounding box center [287, 190] width 183 height 13
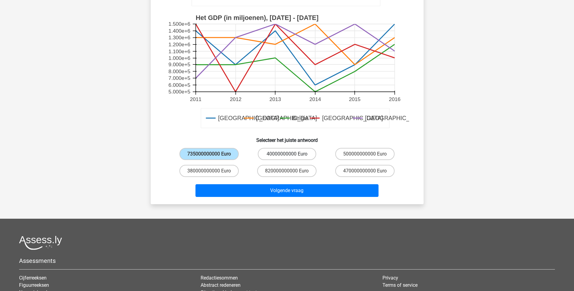
click at [296, 155] on label "40000000000 Euro" at bounding box center [287, 154] width 58 height 12
click at [291, 155] on input "40000000000 Euro" at bounding box center [289, 156] width 4 height 4
radio input "true"
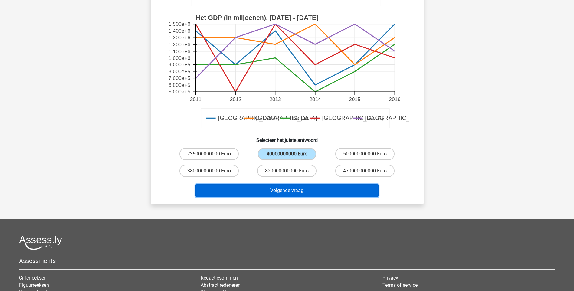
click at [289, 190] on button "Volgende vraag" at bounding box center [287, 190] width 183 height 13
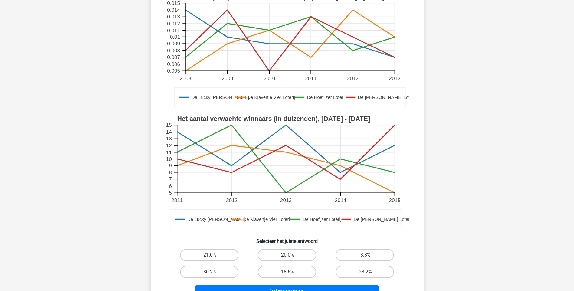
scroll to position [91, 0]
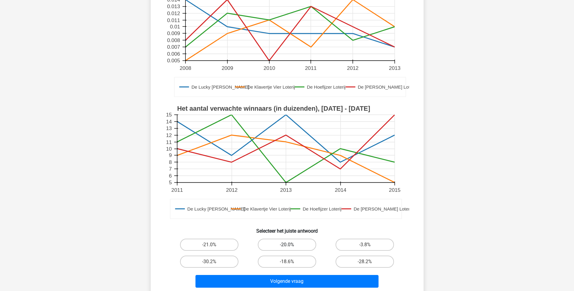
click at [277, 248] on label "-20.0%" at bounding box center [287, 245] width 58 height 12
click at [287, 248] on input "-20.0%" at bounding box center [289, 247] width 4 height 4
radio input "true"
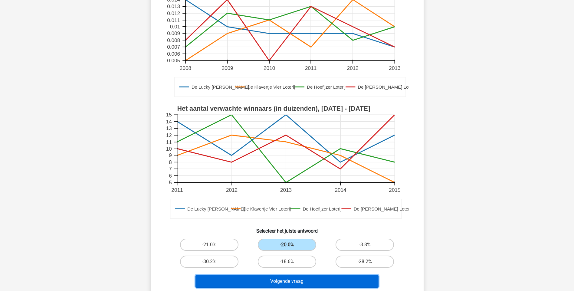
click at [288, 278] on button "Volgende vraag" at bounding box center [287, 281] width 183 height 13
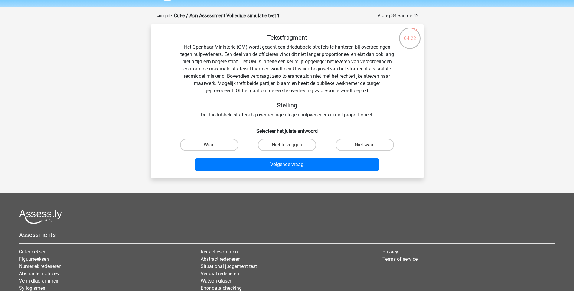
scroll to position [0, 0]
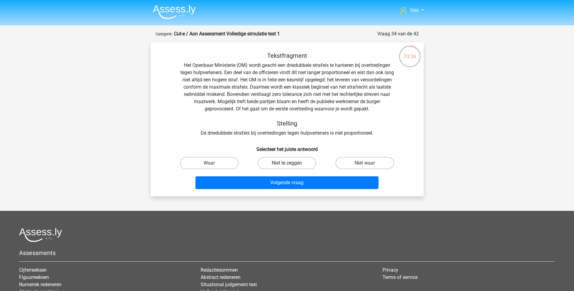
click at [283, 160] on label "Niet te zeggen" at bounding box center [287, 163] width 58 height 12
click at [287, 163] on input "Niet te zeggen" at bounding box center [289, 165] width 4 height 4
radio input "true"
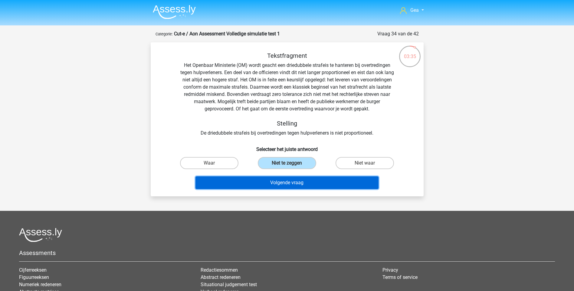
click at [281, 182] on button "Volgende vraag" at bounding box center [287, 182] width 183 height 13
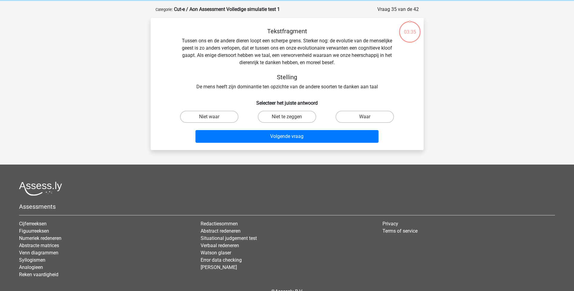
scroll to position [30, 0]
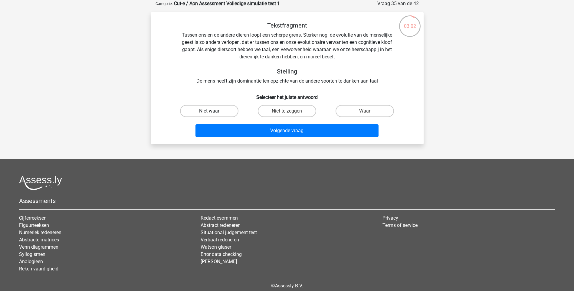
click at [223, 109] on label "Niet waar" at bounding box center [209, 111] width 58 height 12
click at [213, 111] on input "Niet waar" at bounding box center [211, 113] width 4 height 4
radio input "true"
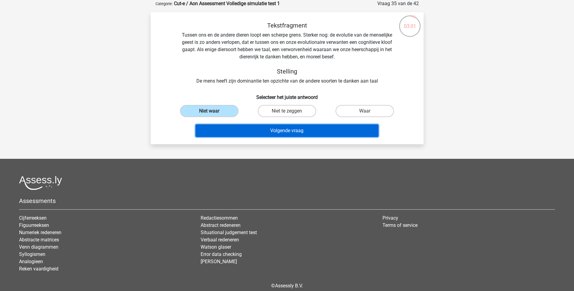
click at [242, 131] on button "Volgende vraag" at bounding box center [287, 130] width 183 height 13
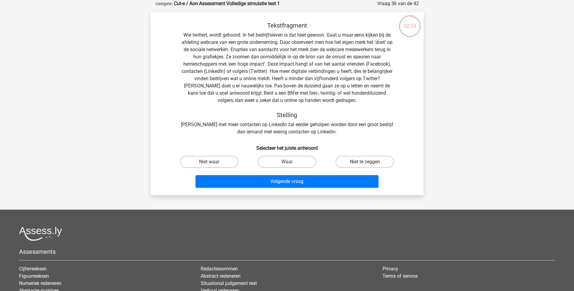
click at [346, 164] on label "Niet te zeggen" at bounding box center [365, 162] width 58 height 12
click at [365, 164] on input "Niet te zeggen" at bounding box center [367, 164] width 4 height 4
radio input "true"
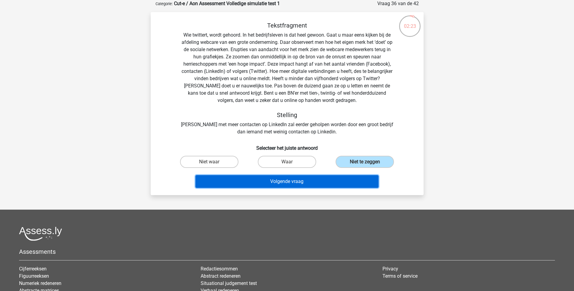
click at [311, 178] on button "Volgende vraag" at bounding box center [287, 181] width 183 height 13
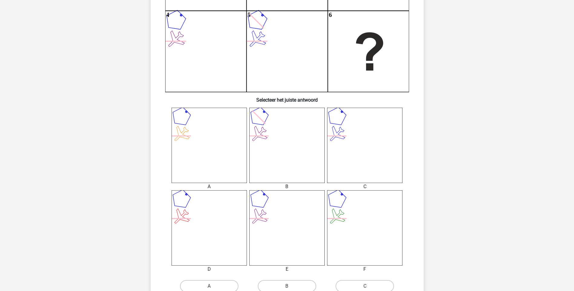
scroll to position [182, 0]
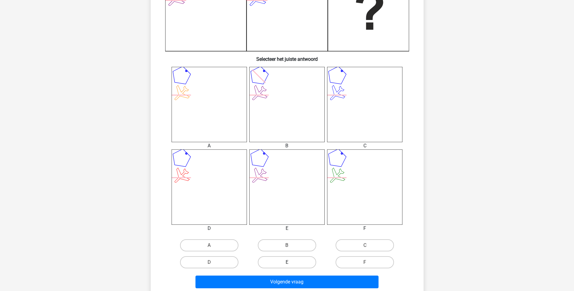
click at [291, 260] on label "E" at bounding box center [287, 262] width 58 height 12
click at [291, 262] on input "E" at bounding box center [289, 264] width 4 height 4
radio input "true"
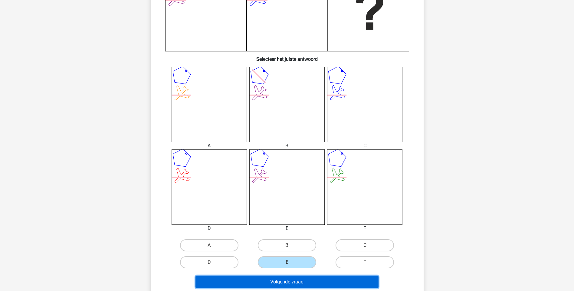
click at [288, 282] on button "Volgende vraag" at bounding box center [287, 282] width 183 height 13
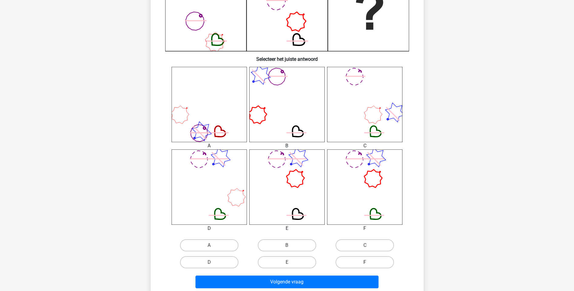
click at [355, 261] on label "F" at bounding box center [365, 262] width 58 height 12
click at [365, 262] on input "F" at bounding box center [367, 264] width 4 height 4
radio input "true"
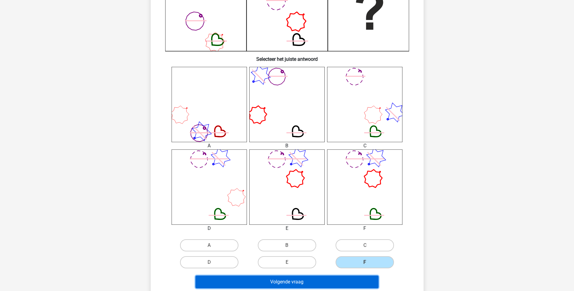
click at [304, 281] on button "Volgende vraag" at bounding box center [287, 282] width 183 height 13
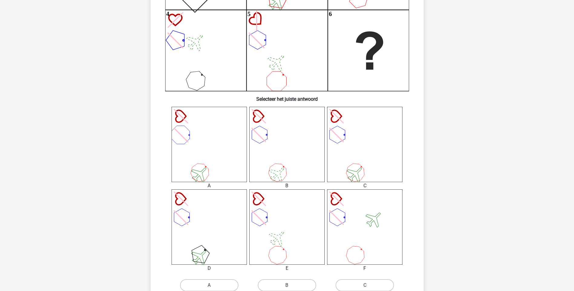
scroll to position [212, 0]
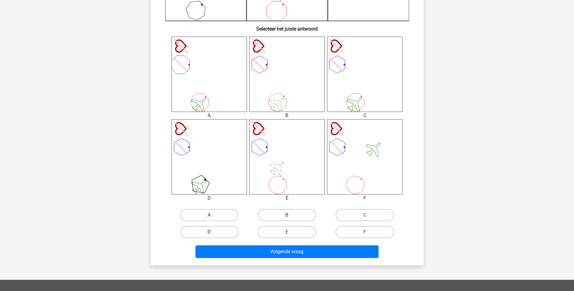
click at [231, 230] on label "D" at bounding box center [209, 232] width 58 height 12
click at [213, 232] on input "D" at bounding box center [211, 234] width 4 height 4
radio input "true"
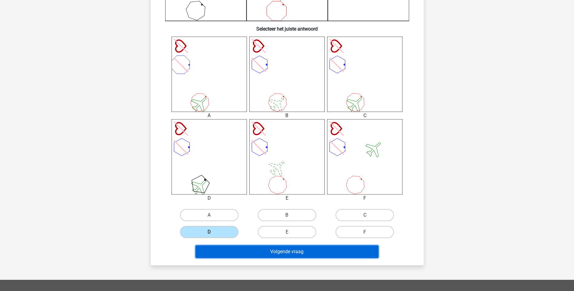
click at [272, 256] on button "Volgende vraag" at bounding box center [287, 251] width 183 height 13
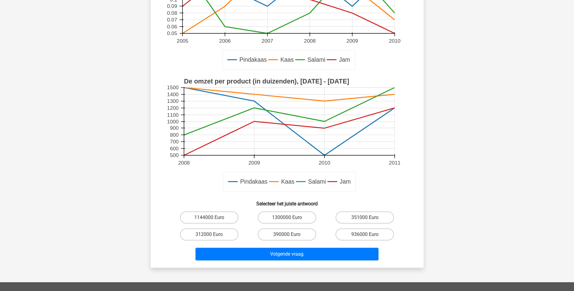
scroll to position [121, 0]
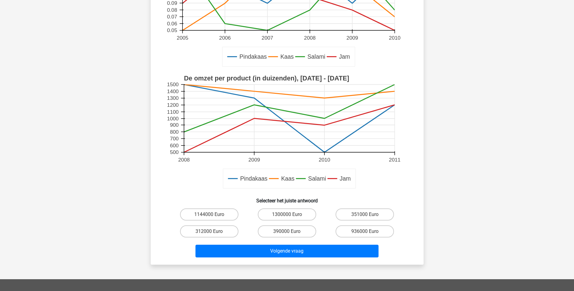
click at [286, 214] on label "1300000 Euro" at bounding box center [287, 215] width 58 height 12
click at [287, 215] on input "1300000 Euro" at bounding box center [289, 217] width 4 height 4
radio input "true"
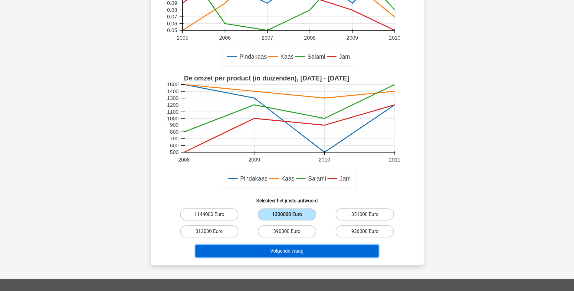
click at [278, 249] on button "Volgende vraag" at bounding box center [287, 251] width 183 height 13
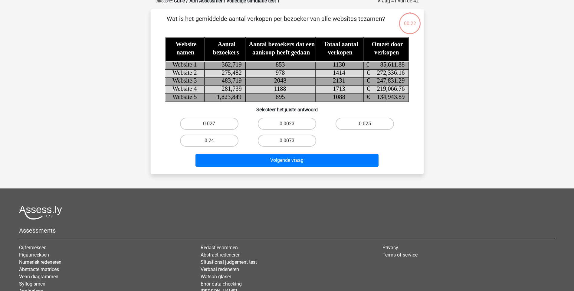
scroll to position [30, 0]
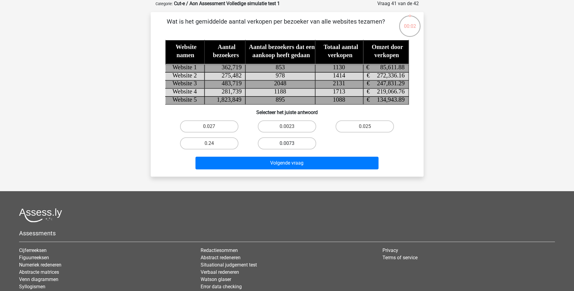
click at [300, 145] on label "0.0073" at bounding box center [287, 143] width 58 height 12
click at [291, 145] on input "0.0073" at bounding box center [289, 145] width 4 height 4
radio input "true"
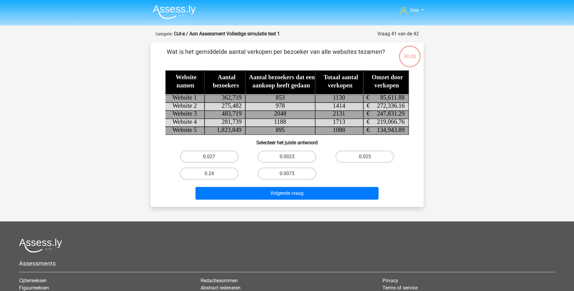
scroll to position [30, 0]
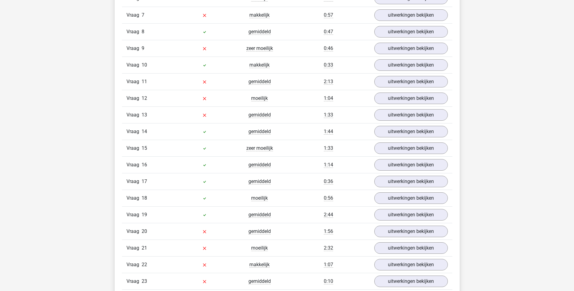
scroll to position [636, 0]
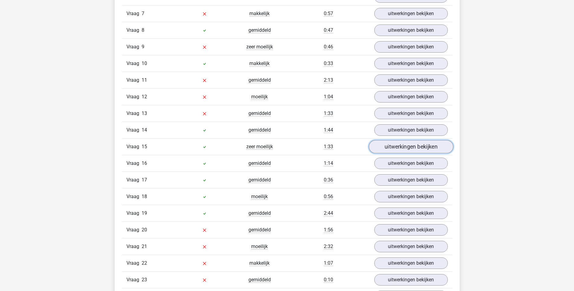
click at [399, 151] on link "uitwerkingen bekijken" at bounding box center [411, 146] width 84 height 13
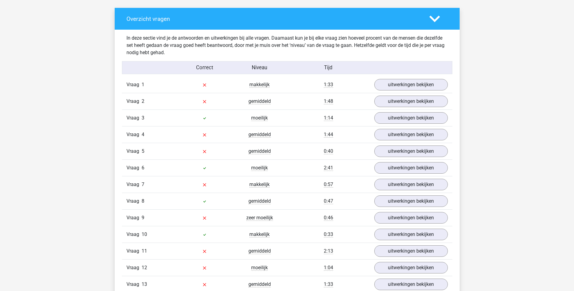
scroll to position [454, 0]
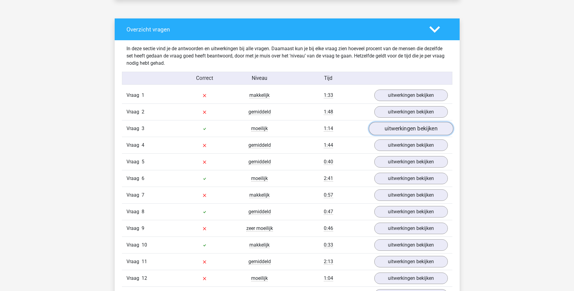
click at [406, 129] on link "uitwerkingen bekijken" at bounding box center [411, 128] width 84 height 13
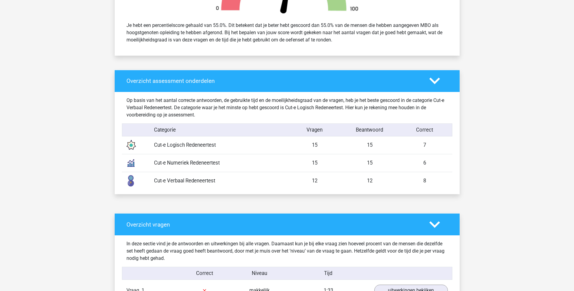
scroll to position [333, 0]
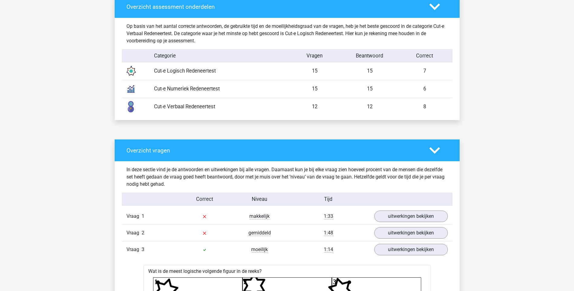
click at [435, 149] on icon at bounding box center [434, 150] width 11 height 11
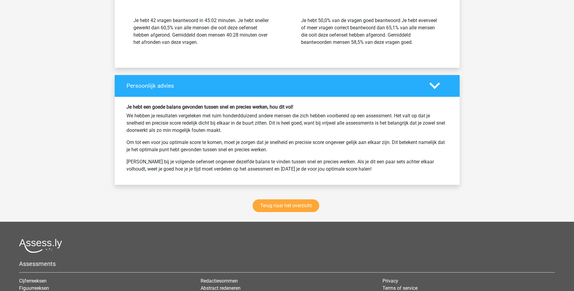
scroll to position [696, 0]
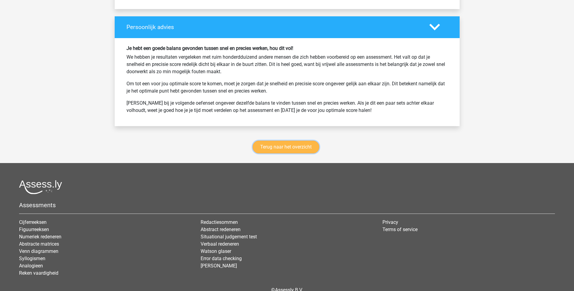
click at [295, 151] on link "Terug naar het overzicht" at bounding box center [286, 147] width 67 height 13
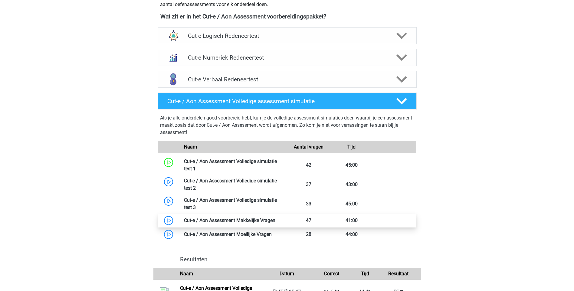
scroll to position [303, 0]
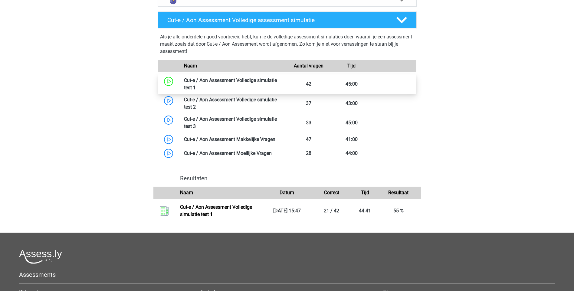
click at [196, 87] on link at bounding box center [196, 88] width 0 height 6
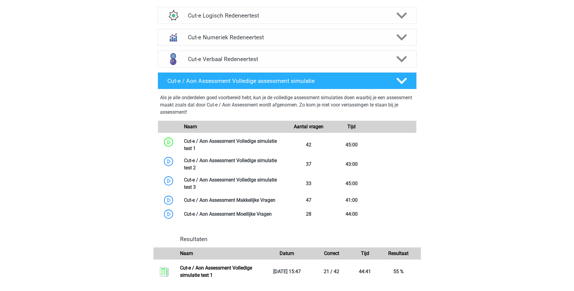
scroll to position [242, 0]
click at [196, 146] on link at bounding box center [196, 148] width 0 height 6
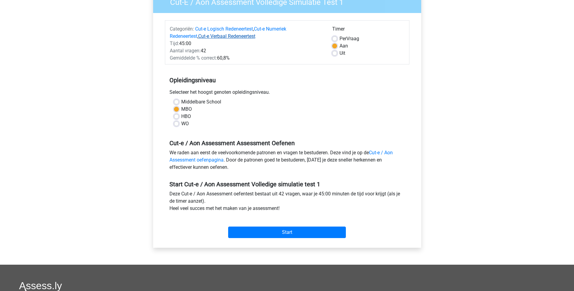
scroll to position [61, 0]
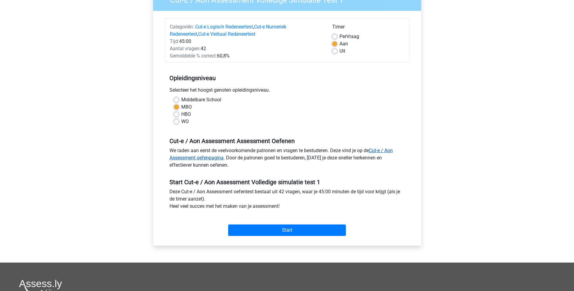
click at [202, 158] on link "Cut-e / Aon Assessment oefenpagina" at bounding box center [280, 154] width 223 height 13
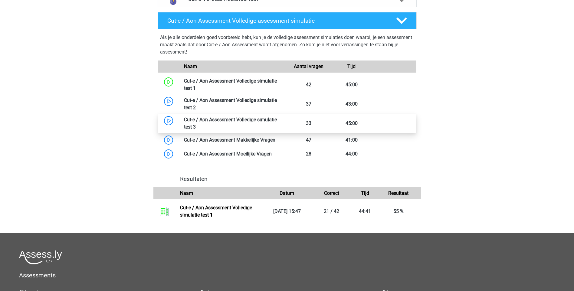
scroll to position [303, 0]
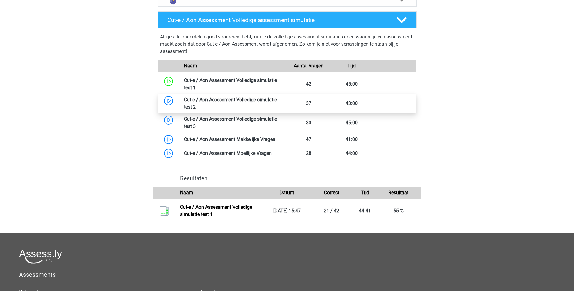
click at [196, 104] on link at bounding box center [196, 107] width 0 height 6
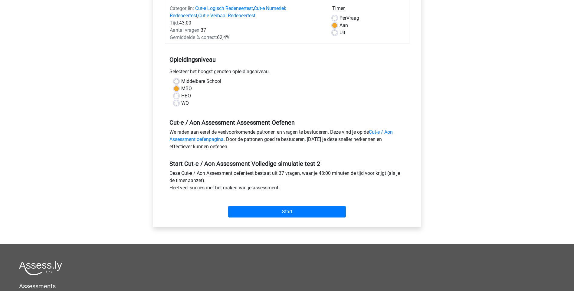
scroll to position [91, 0]
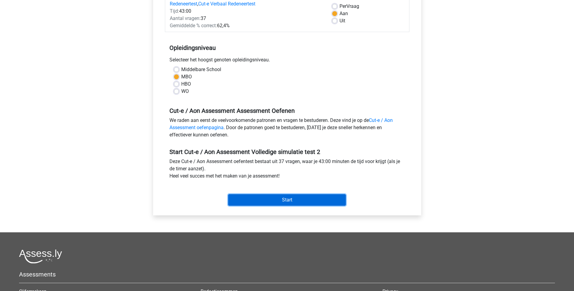
click at [281, 200] on input "Start" at bounding box center [287, 200] width 118 height 12
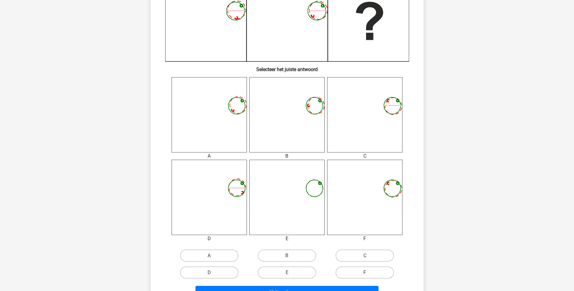
scroll to position [182, 0]
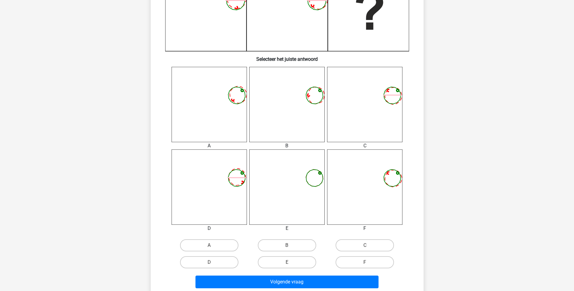
click at [288, 245] on input "B" at bounding box center [289, 247] width 4 height 4
radio input "true"
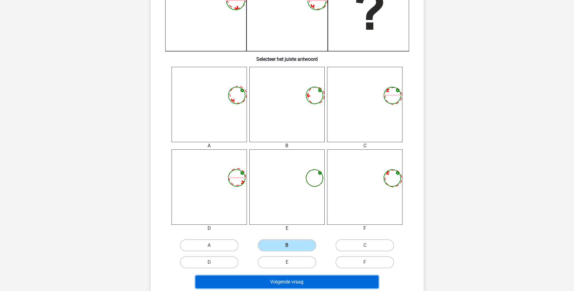
click at [292, 281] on button "Volgende vraag" at bounding box center [287, 282] width 183 height 13
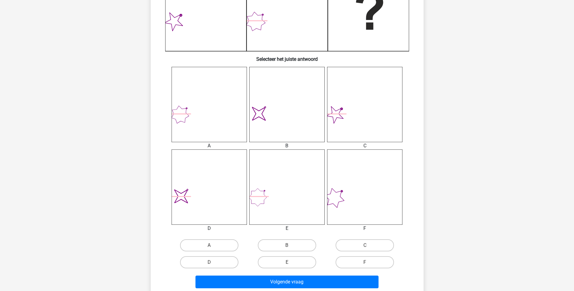
click at [366, 247] on input "C" at bounding box center [367, 247] width 4 height 4
radio input "true"
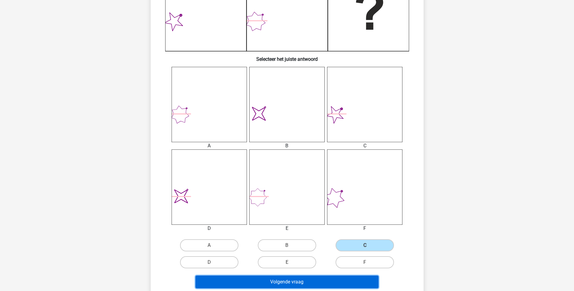
click at [284, 283] on button "Volgende vraag" at bounding box center [287, 282] width 183 height 13
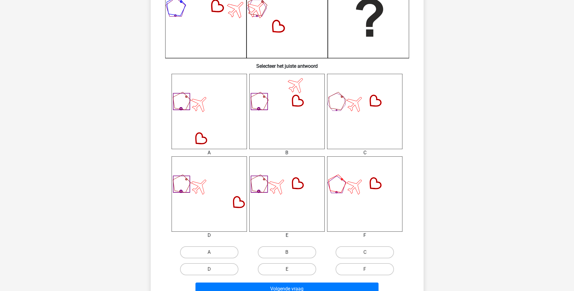
scroll to position [242, 0]
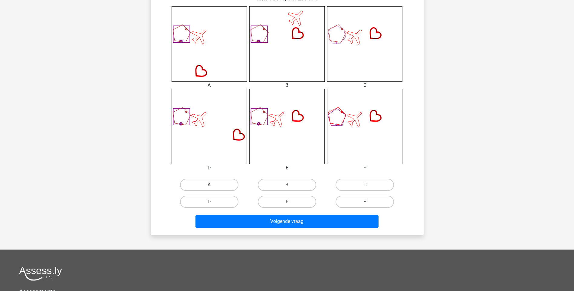
click at [362, 186] on label "C" at bounding box center [365, 185] width 58 height 12
click at [365, 186] on input "C" at bounding box center [367, 187] width 4 height 4
radio input "true"
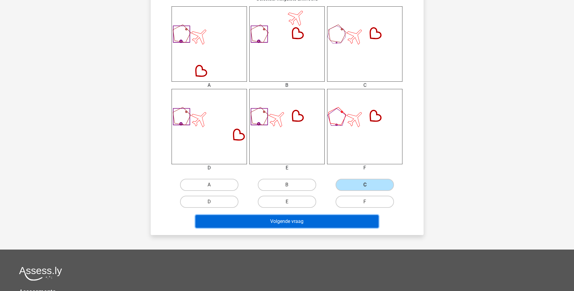
click at [321, 224] on button "Volgende vraag" at bounding box center [287, 221] width 183 height 13
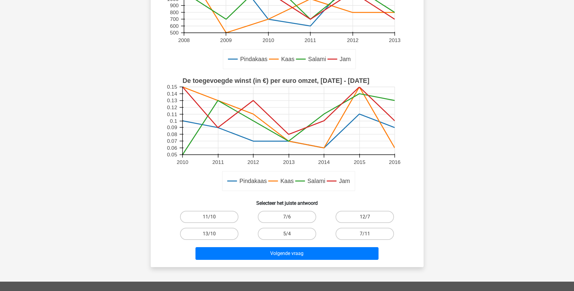
scroll to position [121, 0]
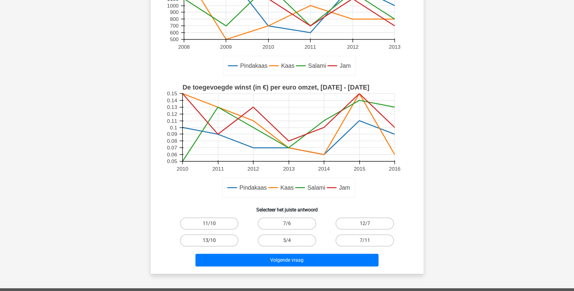
click at [222, 240] on label "13/10" at bounding box center [209, 241] width 58 height 12
click at [213, 241] on input "13/10" at bounding box center [211, 243] width 4 height 4
radio input "true"
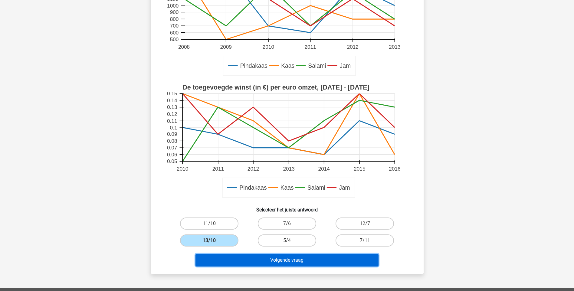
click at [278, 261] on button "Volgende vraag" at bounding box center [287, 260] width 183 height 13
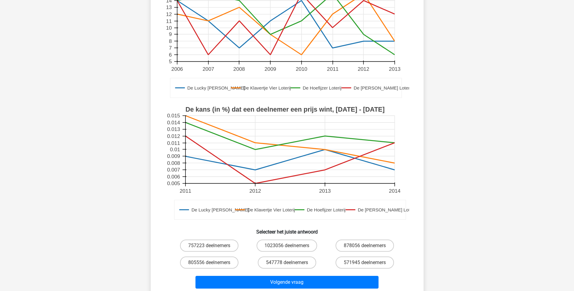
scroll to position [91, 0]
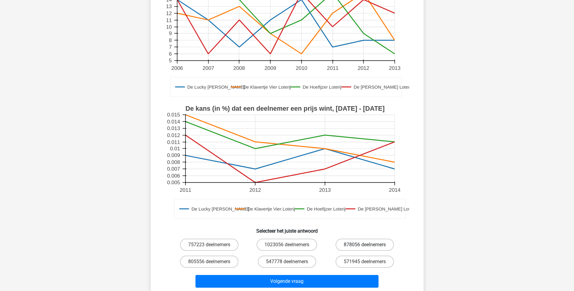
click at [354, 244] on label "878056 deelnemers" at bounding box center [365, 245] width 58 height 12
click at [365, 245] on input "878056 deelnemers" at bounding box center [367, 247] width 4 height 4
radio input "true"
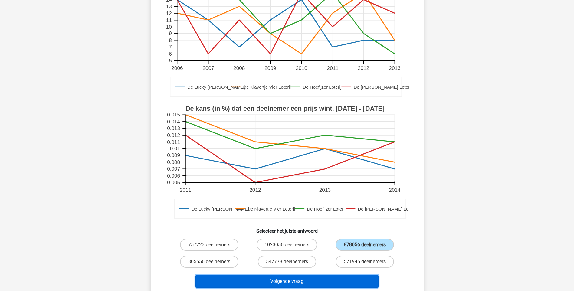
click at [271, 284] on button "Volgende vraag" at bounding box center [287, 281] width 183 height 13
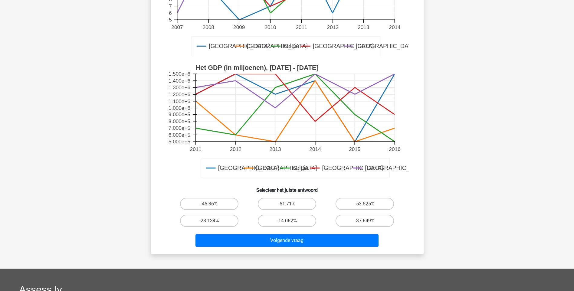
scroll to position [151, 0]
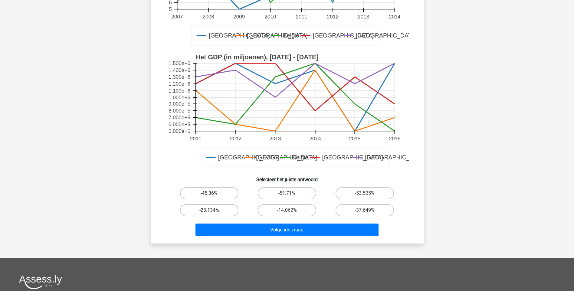
click at [218, 190] on label "-45.36%" at bounding box center [209, 193] width 58 height 12
click at [213, 193] on input "-45.36%" at bounding box center [211, 195] width 4 height 4
radio input "true"
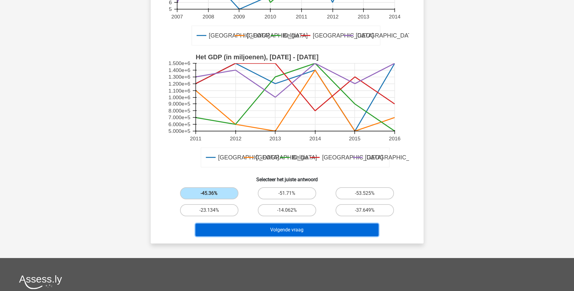
click at [284, 231] on button "Volgende vraag" at bounding box center [287, 230] width 183 height 13
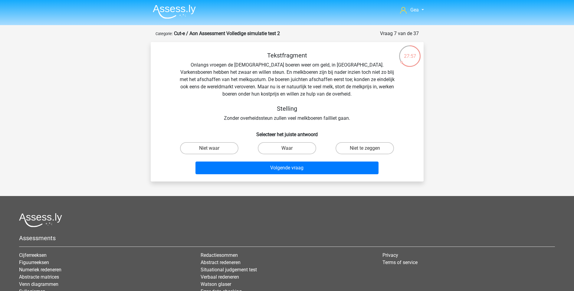
scroll to position [0, 0]
click at [364, 147] on label "Niet te zeggen" at bounding box center [365, 149] width 58 height 12
click at [365, 149] on input "Niet te zeggen" at bounding box center [367, 151] width 4 height 4
radio input "true"
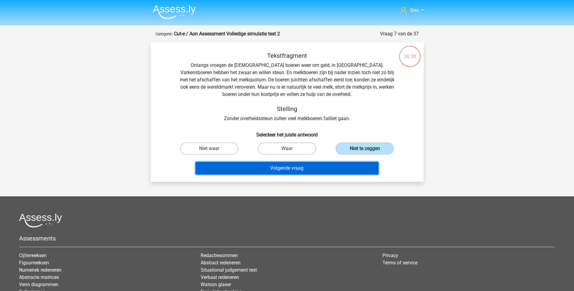
click at [295, 165] on button "Volgende vraag" at bounding box center [287, 168] width 183 height 13
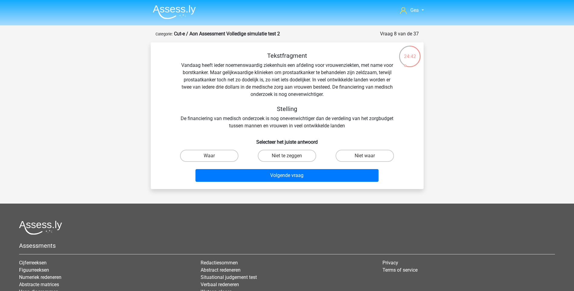
click at [208, 149] on div "Waar" at bounding box center [209, 155] width 78 height 17
click at [210, 154] on label "Waar" at bounding box center [209, 156] width 58 height 12
click at [210, 156] on input "Waar" at bounding box center [211, 158] width 4 height 4
radio input "true"
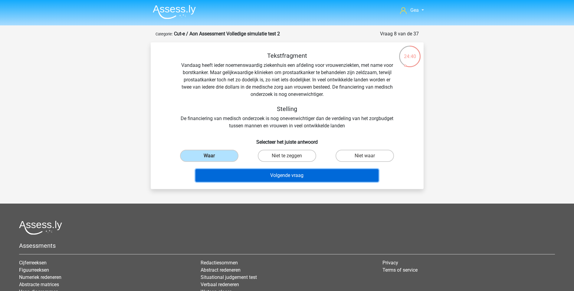
click at [281, 174] on button "Volgende vraag" at bounding box center [287, 175] width 183 height 13
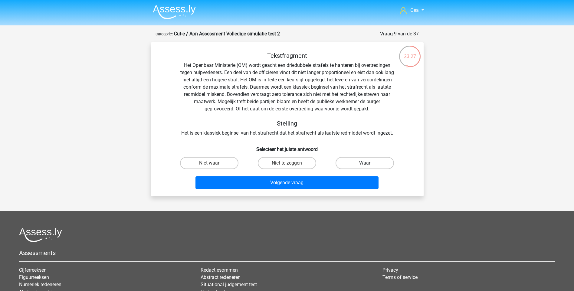
click at [373, 162] on label "Waar" at bounding box center [365, 163] width 58 height 12
click at [369, 163] on input "Waar" at bounding box center [367, 165] width 4 height 4
radio input "true"
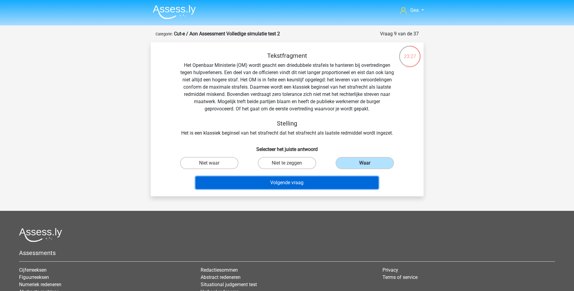
click at [300, 185] on button "Volgende vraag" at bounding box center [287, 182] width 183 height 13
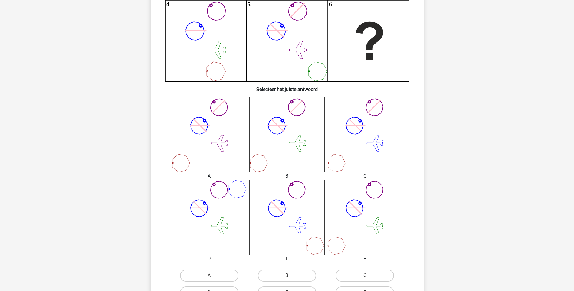
scroll to position [182, 0]
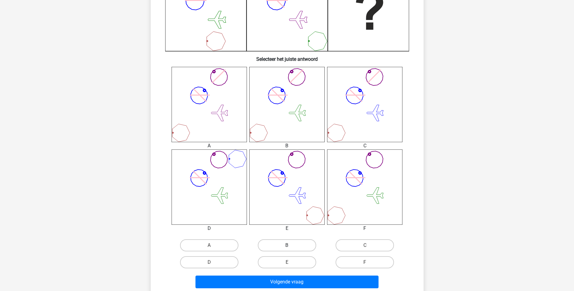
click at [303, 241] on label "B" at bounding box center [287, 245] width 58 height 12
click at [291, 245] on input "B" at bounding box center [289, 247] width 4 height 4
radio input "true"
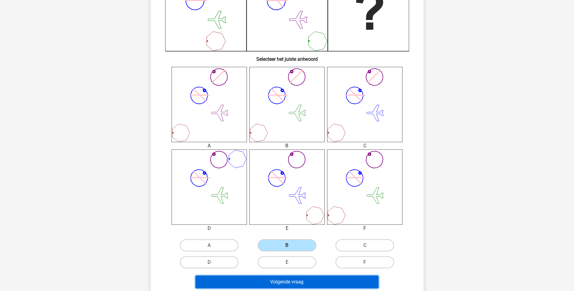
click at [299, 282] on button "Volgende vraag" at bounding box center [287, 282] width 183 height 13
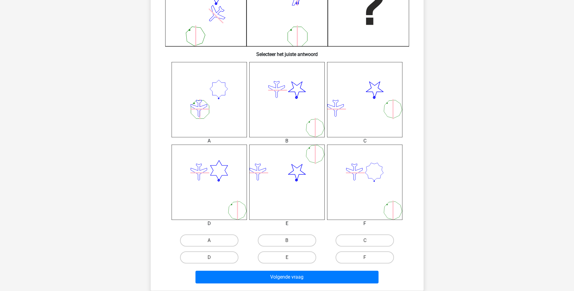
scroll to position [242, 0]
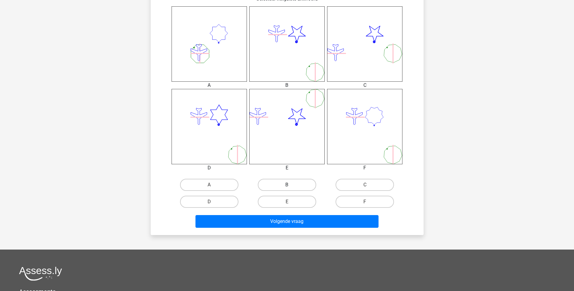
click at [293, 184] on label "B" at bounding box center [287, 185] width 58 height 12
click at [291, 185] on input "B" at bounding box center [289, 187] width 4 height 4
radio input "true"
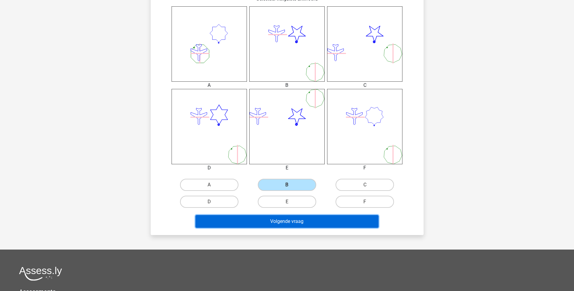
click at [300, 221] on button "Volgende vraag" at bounding box center [287, 221] width 183 height 13
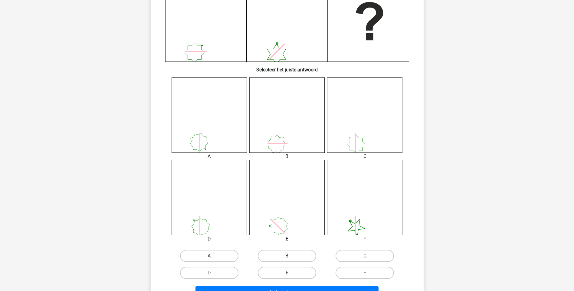
scroll to position [182, 0]
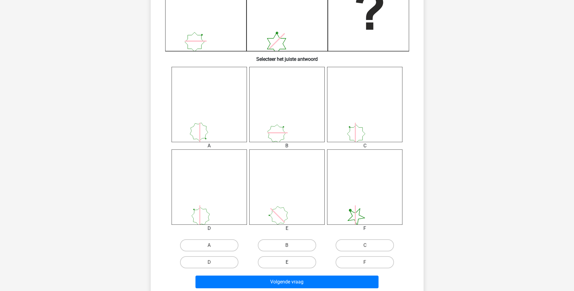
click at [289, 261] on label "E" at bounding box center [287, 262] width 58 height 12
click at [289, 262] on input "E" at bounding box center [289, 264] width 4 height 4
radio input "true"
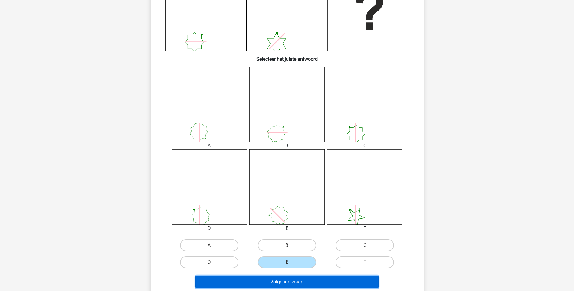
click at [290, 283] on button "Volgende vraag" at bounding box center [287, 282] width 183 height 13
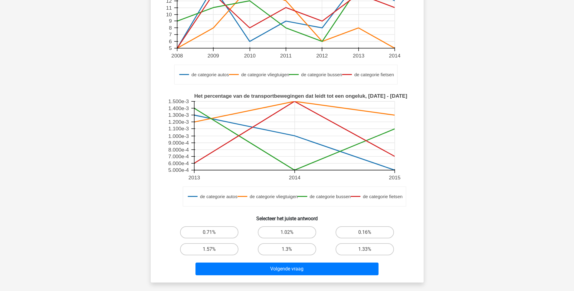
scroll to position [121, 0]
click at [221, 236] on label "0.71%" at bounding box center [209, 233] width 58 height 12
click at [213, 236] on input "0.71%" at bounding box center [211, 235] width 4 height 4
radio input "true"
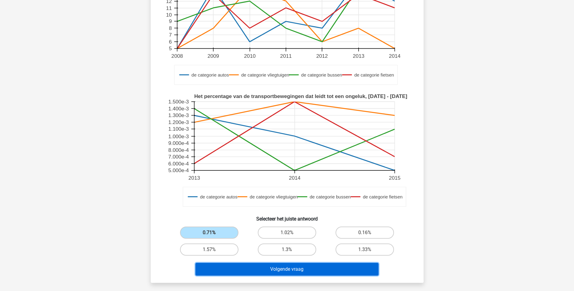
click at [268, 271] on button "Volgende vraag" at bounding box center [287, 269] width 183 height 13
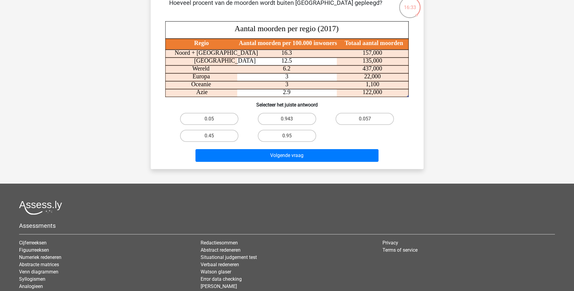
scroll to position [0, 0]
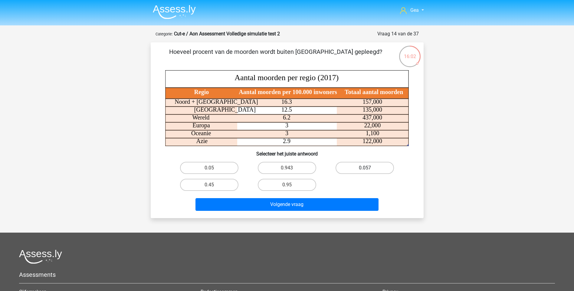
click at [359, 165] on label "0.057" at bounding box center [365, 168] width 58 height 12
click at [365, 168] on input "0.057" at bounding box center [367, 170] width 4 height 4
radio input "true"
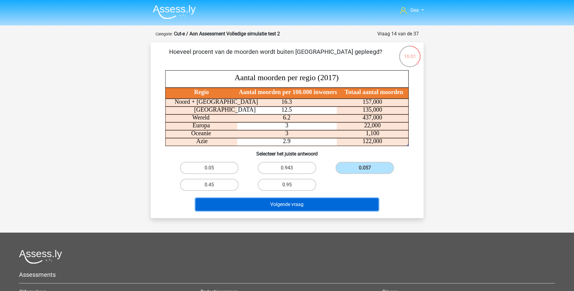
click at [278, 202] on button "Volgende vraag" at bounding box center [287, 204] width 183 height 13
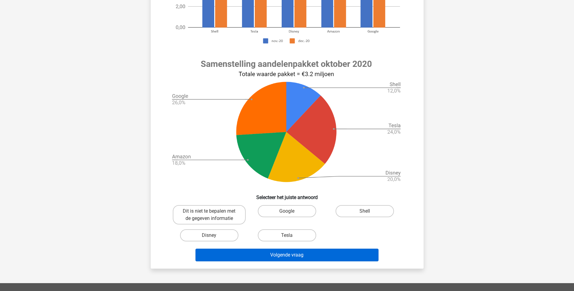
scroll to position [182, 0]
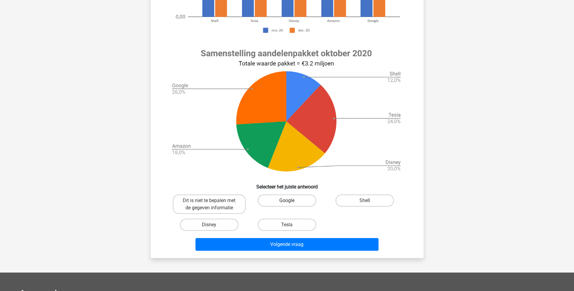
click at [280, 200] on label "Google" at bounding box center [287, 201] width 58 height 12
click at [287, 201] on input "Google" at bounding box center [289, 203] width 4 height 4
radio input "true"
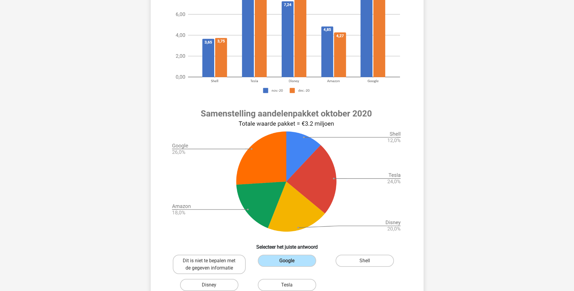
scroll to position [212, 0]
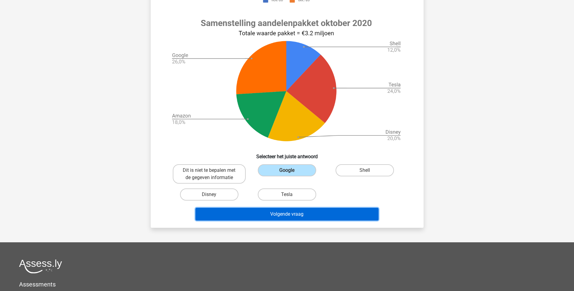
click at [304, 212] on button "Volgende vraag" at bounding box center [287, 214] width 183 height 13
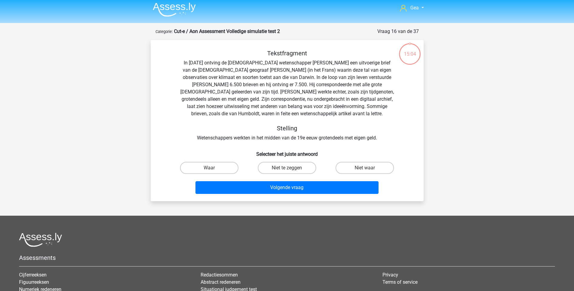
scroll to position [0, 0]
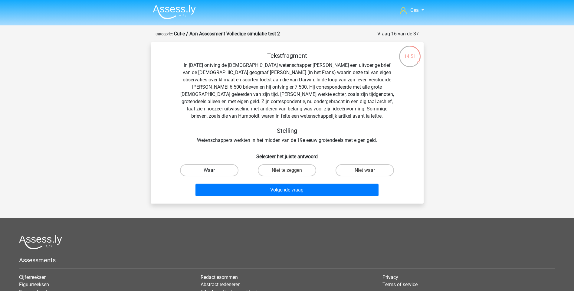
click at [214, 171] on label "Waar" at bounding box center [209, 170] width 58 height 12
click at [213, 171] on input "Waar" at bounding box center [211, 172] width 4 height 4
radio input "true"
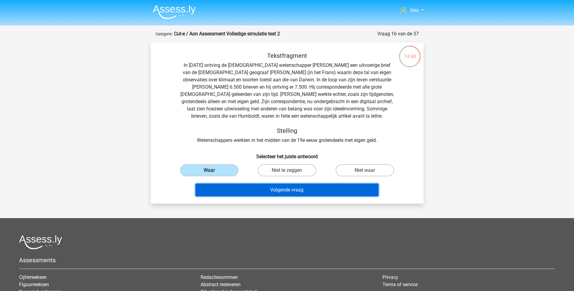
click at [283, 187] on button "Volgende vraag" at bounding box center [287, 190] width 183 height 13
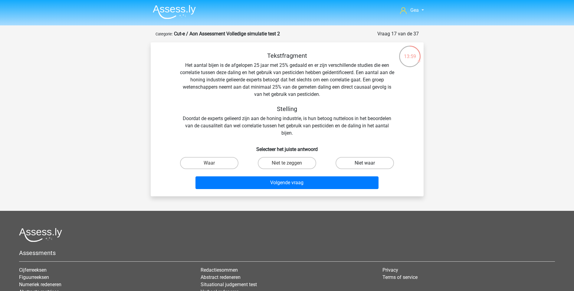
click at [365, 162] on label "Niet waar" at bounding box center [365, 163] width 58 height 12
click at [365, 163] on input "Niet waar" at bounding box center [367, 165] width 4 height 4
radio input "true"
click at [294, 160] on label "Niet te zeggen" at bounding box center [287, 163] width 58 height 12
click at [291, 163] on input "Niet te zeggen" at bounding box center [289, 165] width 4 height 4
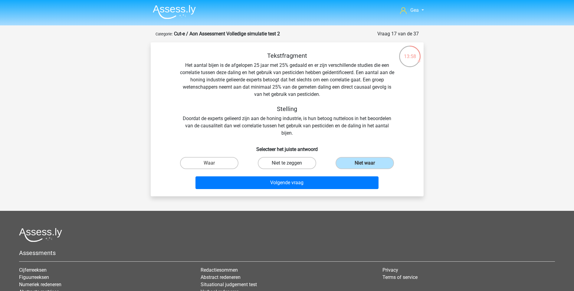
radio input "true"
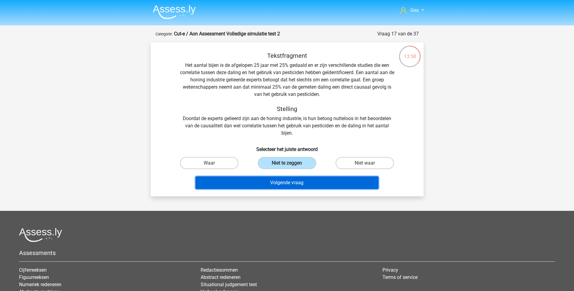
click at [282, 184] on button "Volgende vraag" at bounding box center [287, 182] width 183 height 13
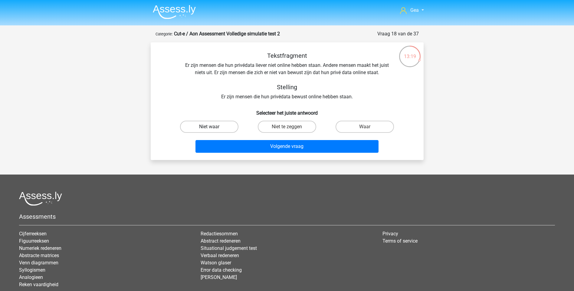
click at [212, 123] on label "Niet waar" at bounding box center [209, 127] width 58 height 12
click at [212, 127] on input "Niet waar" at bounding box center [211, 129] width 4 height 4
radio input "true"
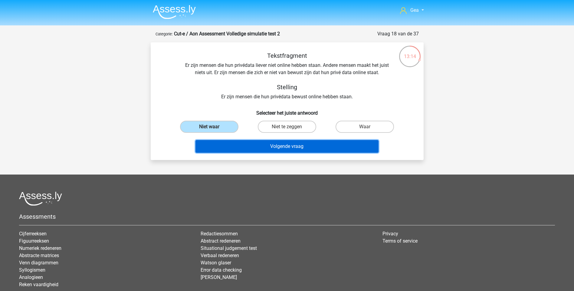
click at [285, 146] on button "Volgende vraag" at bounding box center [287, 146] width 183 height 13
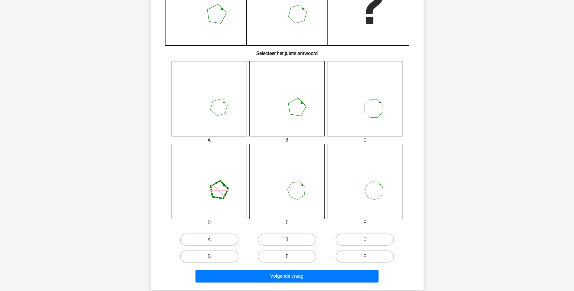
scroll to position [242, 0]
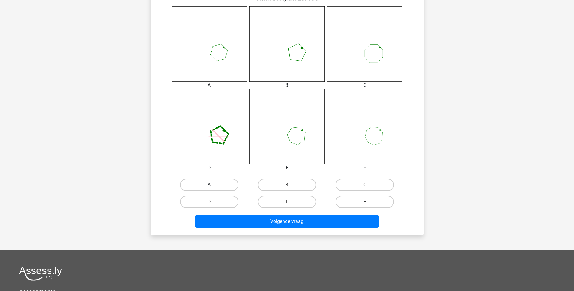
click at [213, 182] on label "A" at bounding box center [209, 185] width 58 height 12
click at [213, 185] on input "A" at bounding box center [211, 187] width 4 height 4
radio input "true"
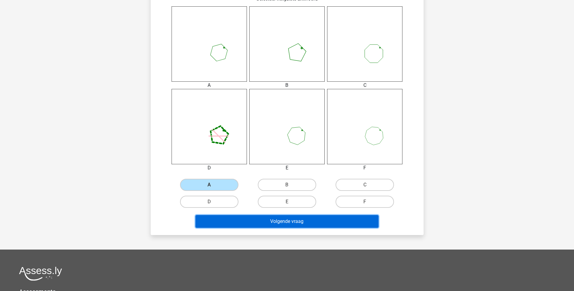
click at [288, 222] on button "Volgende vraag" at bounding box center [287, 221] width 183 height 13
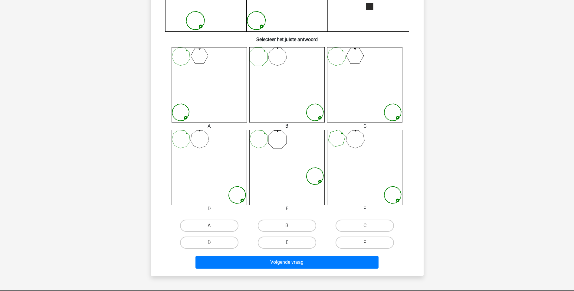
scroll to position [212, 0]
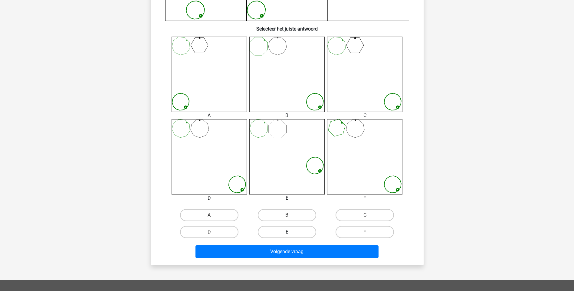
click at [284, 229] on label "E" at bounding box center [287, 232] width 58 height 12
click at [287, 232] on input "E" at bounding box center [289, 234] width 4 height 4
radio input "true"
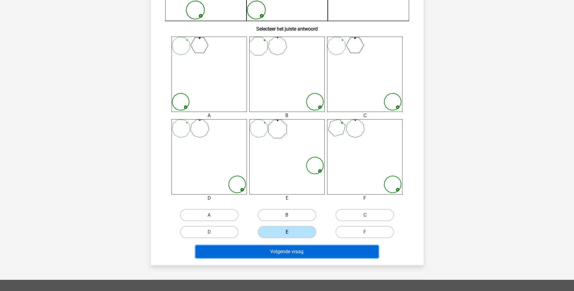
click at [284, 251] on button "Volgende vraag" at bounding box center [287, 251] width 183 height 13
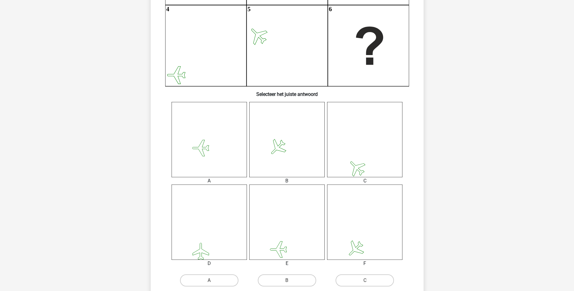
scroll to position [151, 0]
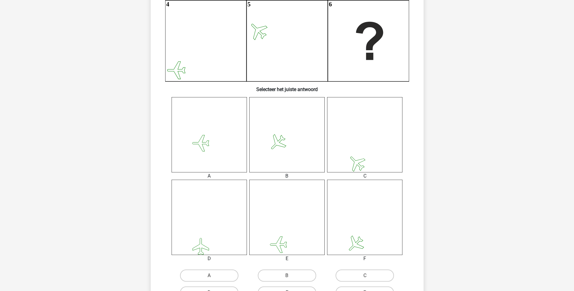
click at [215, 243] on icon at bounding box center [209, 217] width 75 height 75
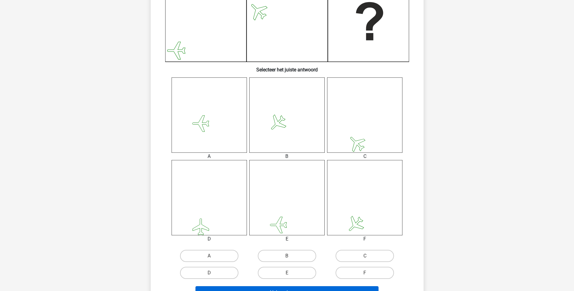
scroll to position [182, 0]
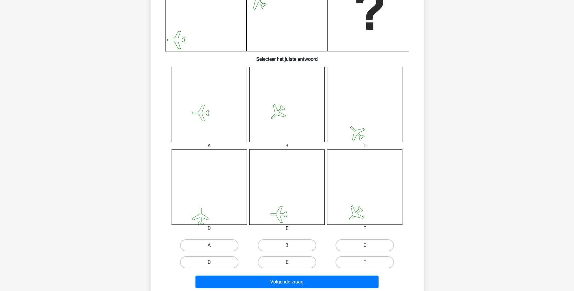
click at [222, 262] on label "D" at bounding box center [209, 262] width 58 height 12
click at [213, 262] on input "D" at bounding box center [211, 264] width 4 height 4
radio input "true"
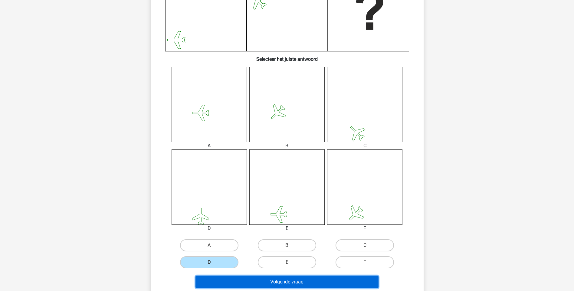
click at [272, 282] on button "Volgende vraag" at bounding box center [287, 282] width 183 height 13
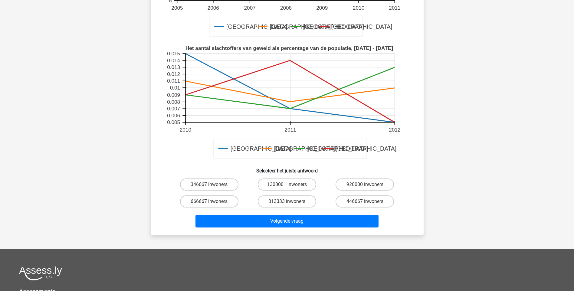
scroll to position [151, 0]
click at [219, 185] on label "346667 inwoners" at bounding box center [209, 184] width 58 height 12
click at [213, 185] on input "346667 inwoners" at bounding box center [211, 186] width 4 height 4
radio input "true"
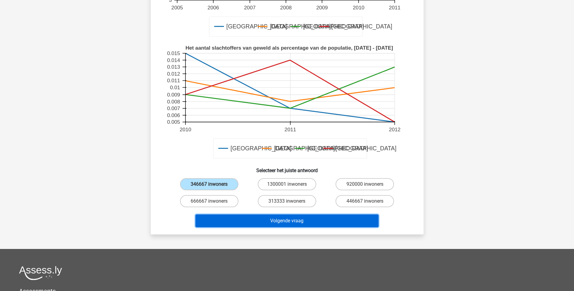
click at [252, 220] on button "Volgende vraag" at bounding box center [287, 221] width 183 height 13
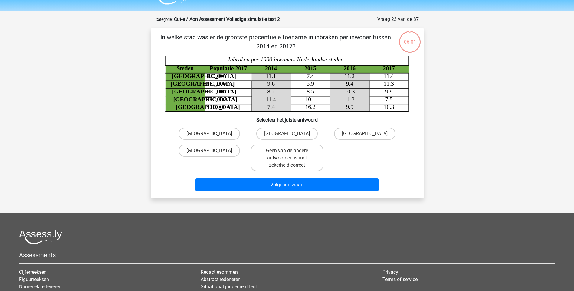
scroll to position [0, 0]
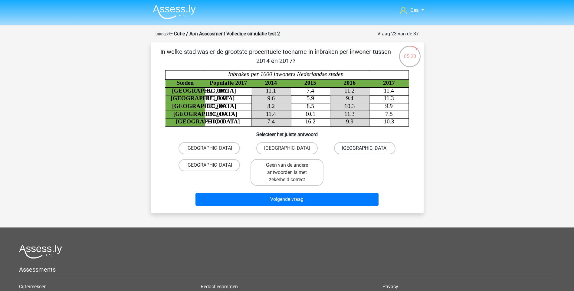
click at [364, 148] on label "Amsterdam" at bounding box center [364, 148] width 61 height 12
click at [365, 148] on input "Amsterdam" at bounding box center [367, 150] width 4 height 4
radio input "true"
click at [298, 175] on label "Geen van de andere antwoorden is met zekerheid correct" at bounding box center [287, 172] width 73 height 27
click at [291, 169] on input "Geen van de andere antwoorden is met zekerheid correct" at bounding box center [289, 167] width 4 height 4
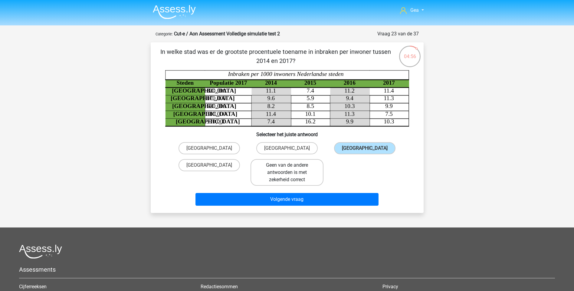
radio input "true"
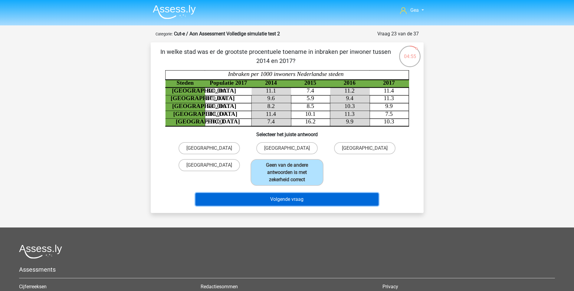
click at [288, 201] on button "Volgende vraag" at bounding box center [287, 199] width 183 height 13
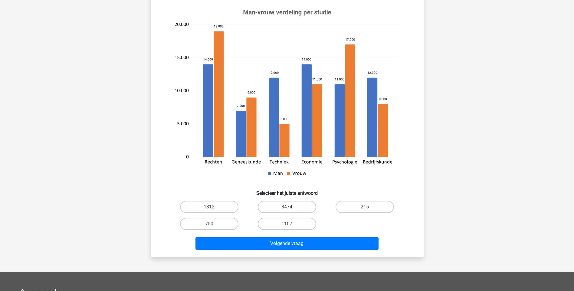
scroll to position [91, 0]
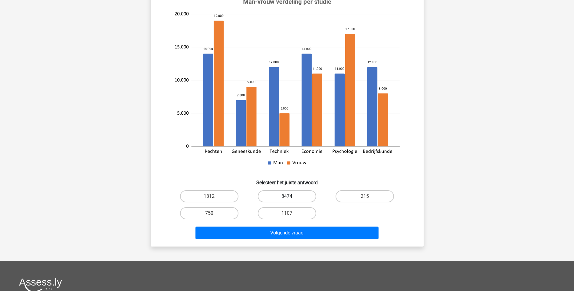
click at [287, 197] on label "8474" at bounding box center [287, 196] width 58 height 12
click at [287, 197] on input "8474" at bounding box center [289, 198] width 4 height 4
radio input "true"
click at [206, 196] on label "1312" at bounding box center [209, 196] width 58 height 12
click at [209, 196] on input "1312" at bounding box center [211, 198] width 4 height 4
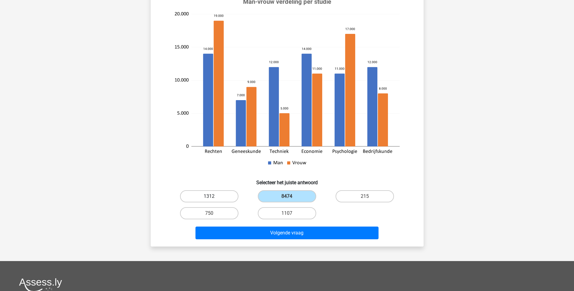
radio input "true"
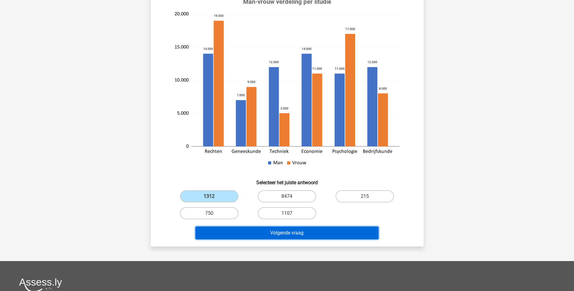
click at [262, 233] on button "Volgende vraag" at bounding box center [287, 233] width 183 height 13
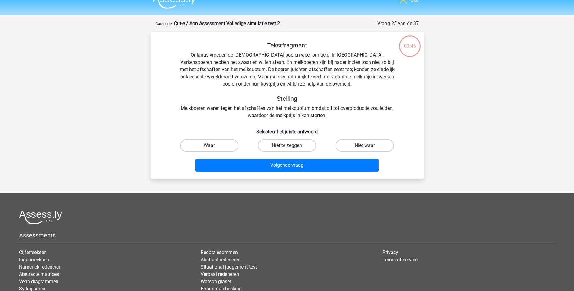
scroll to position [0, 0]
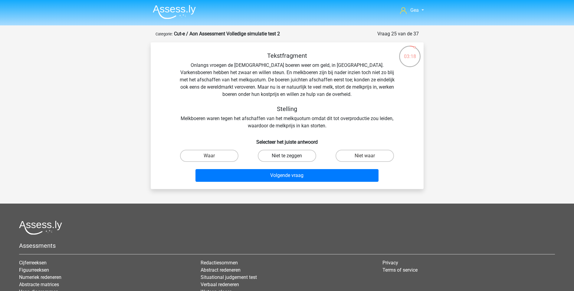
click at [289, 155] on label "Niet te zeggen" at bounding box center [287, 156] width 58 height 12
click at [289, 156] on input "Niet te zeggen" at bounding box center [289, 158] width 4 height 4
radio input "true"
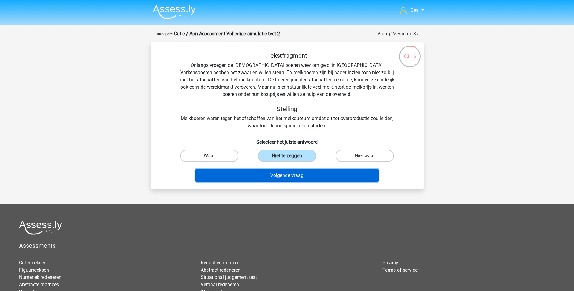
click at [284, 177] on button "Volgende vraag" at bounding box center [287, 175] width 183 height 13
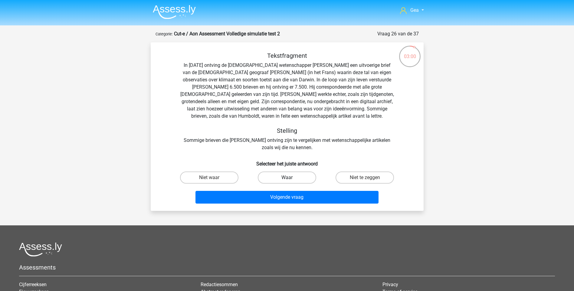
click at [282, 177] on label "Waar" at bounding box center [287, 178] width 58 height 12
click at [287, 178] on input "Waar" at bounding box center [289, 180] width 4 height 4
radio input "true"
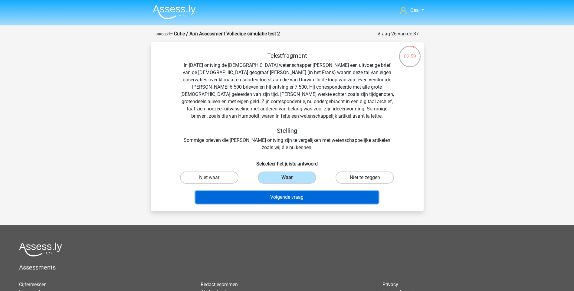
click at [285, 196] on button "Volgende vraag" at bounding box center [287, 197] width 183 height 13
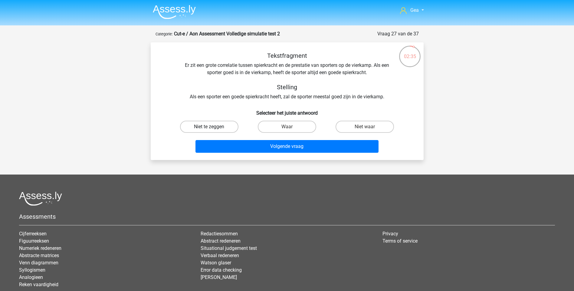
click at [208, 127] on label "Niet te zeggen" at bounding box center [209, 127] width 58 height 12
click at [209, 127] on input "Niet te zeggen" at bounding box center [211, 129] width 4 height 4
radio input "true"
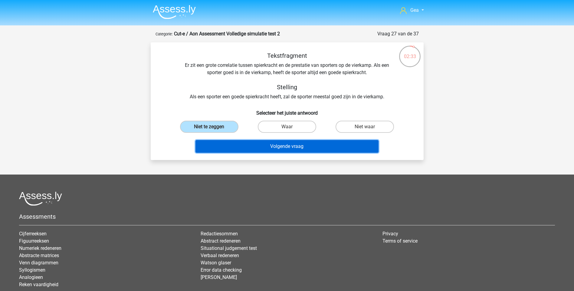
click at [271, 148] on button "Volgende vraag" at bounding box center [287, 146] width 183 height 13
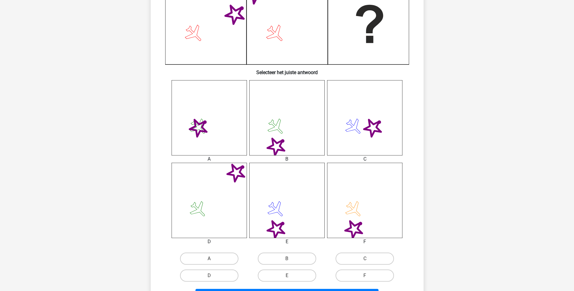
scroll to position [182, 0]
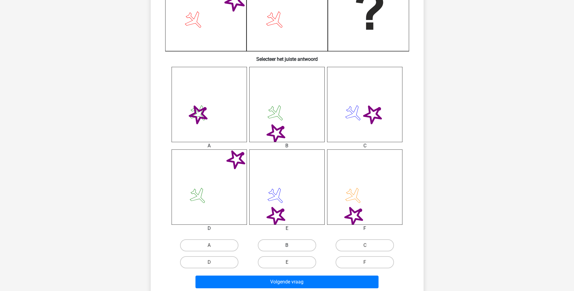
click at [292, 240] on label "B" at bounding box center [287, 245] width 58 height 12
click at [291, 245] on input "B" at bounding box center [289, 247] width 4 height 4
radio input "true"
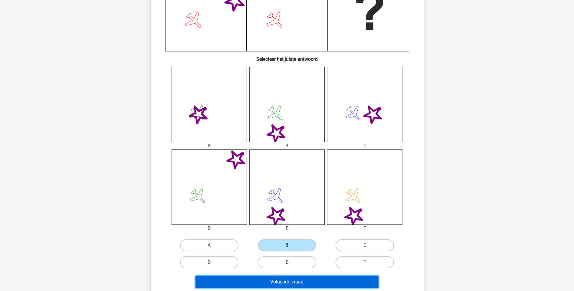
click at [289, 284] on button "Volgende vraag" at bounding box center [287, 282] width 183 height 13
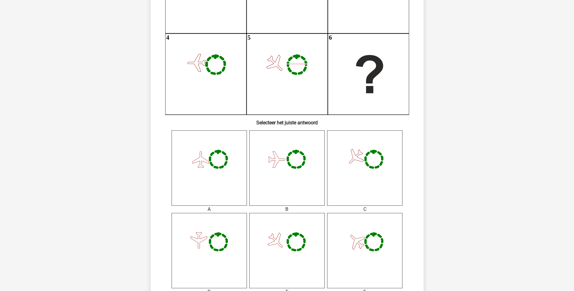
scroll to position [151, 0]
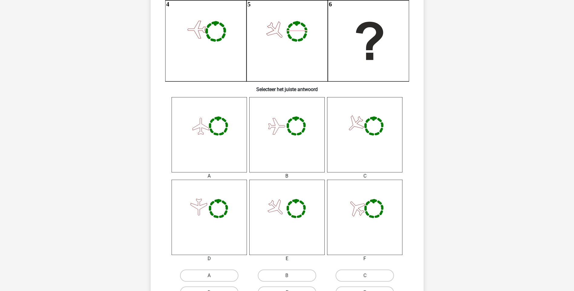
click at [368, 131] on icon at bounding box center [374, 126] width 17 height 17
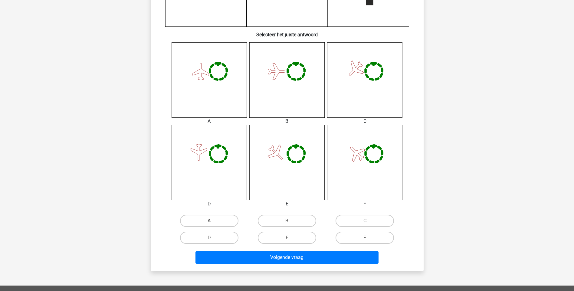
scroll to position [242, 0]
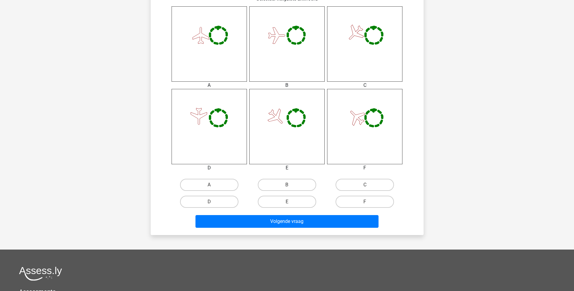
drag, startPoint x: 352, startPoint y: 184, endPoint x: 337, endPoint y: 197, distance: 20.0
click at [352, 185] on label "C" at bounding box center [365, 185] width 58 height 12
click at [365, 185] on input "C" at bounding box center [367, 187] width 4 height 4
radio input "true"
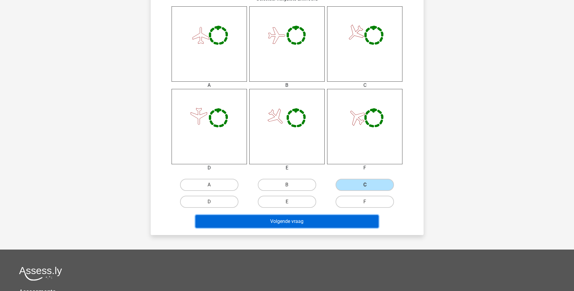
click at [312, 219] on button "Volgende vraag" at bounding box center [287, 221] width 183 height 13
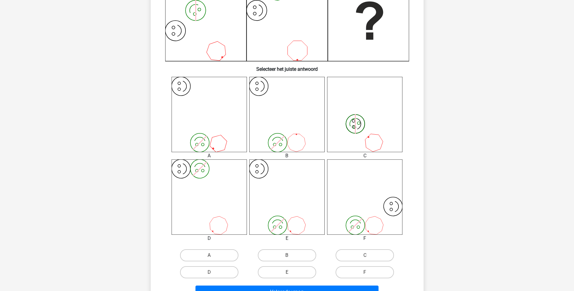
scroll to position [182, 0]
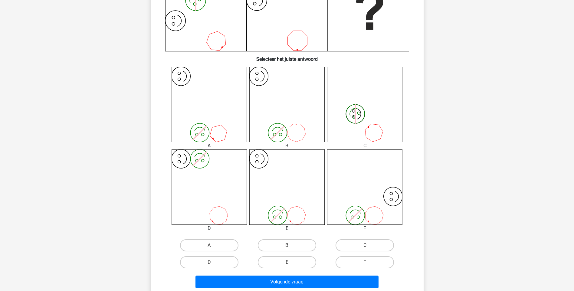
click at [288, 266] on input "E" at bounding box center [289, 264] width 4 height 4
radio input "true"
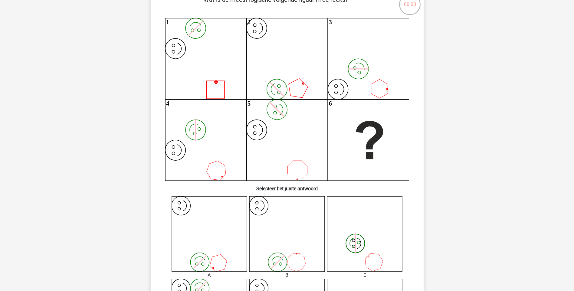
scroll to position [2, 0]
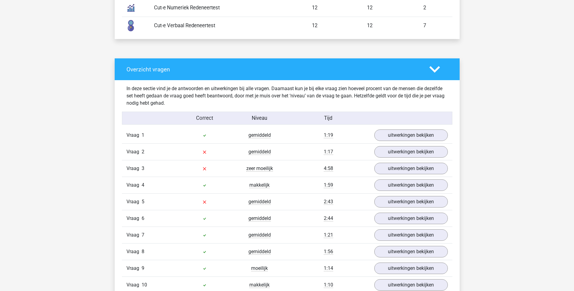
scroll to position [424, 0]
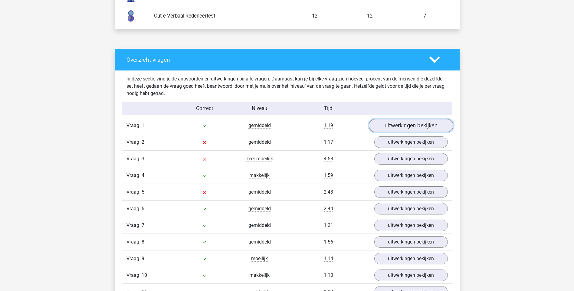
click at [414, 124] on link "uitwerkingen bekijken" at bounding box center [411, 125] width 84 height 13
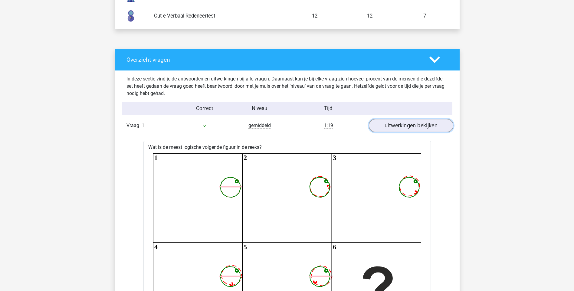
click at [414, 124] on link "uitwerkingen bekijken" at bounding box center [411, 125] width 84 height 13
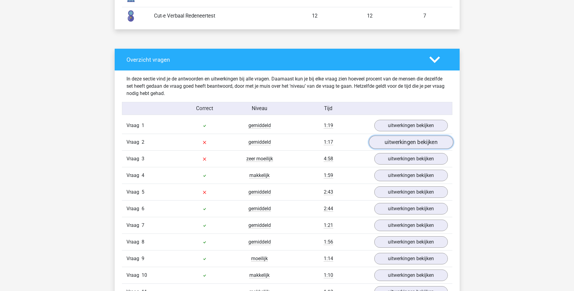
click at [409, 141] on link "uitwerkingen bekijken" at bounding box center [411, 142] width 84 height 13
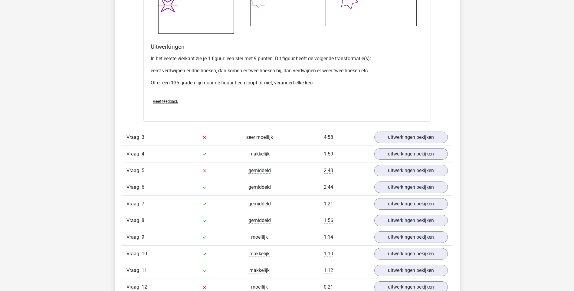
scroll to position [938, 0]
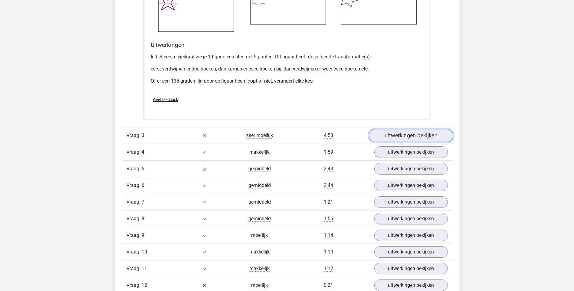
click at [408, 137] on link "uitwerkingen bekijken" at bounding box center [411, 135] width 84 height 13
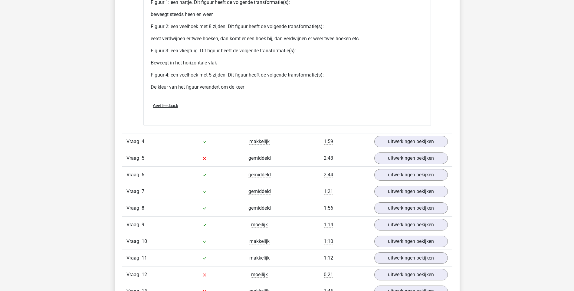
scroll to position [1513, 0]
click at [402, 155] on link "uitwerkingen bekijken" at bounding box center [411, 157] width 84 height 13
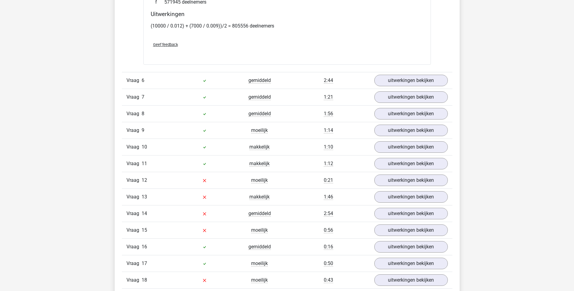
scroll to position [2028, 0]
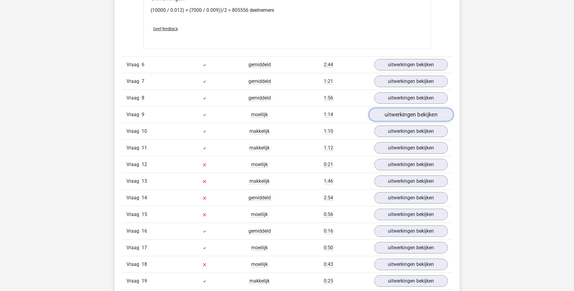
click at [399, 114] on link "uitwerkingen bekijken" at bounding box center [411, 114] width 84 height 13
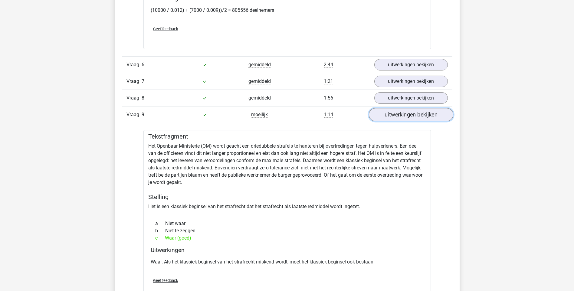
click at [413, 113] on link "uitwerkingen bekijken" at bounding box center [411, 114] width 84 height 13
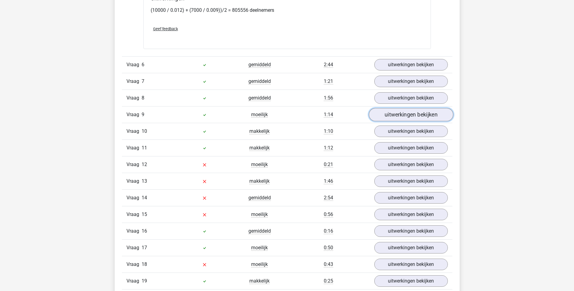
click at [403, 114] on link "uitwerkingen bekijken" at bounding box center [411, 114] width 84 height 13
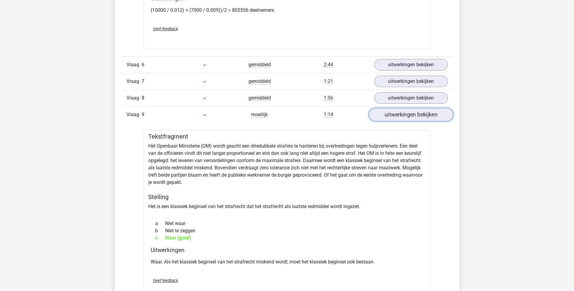
click at [409, 114] on link "uitwerkingen bekijken" at bounding box center [411, 114] width 84 height 13
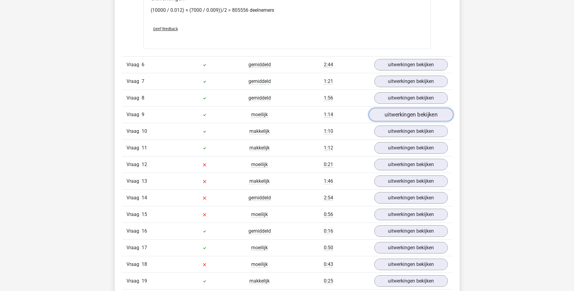
click at [410, 114] on link "uitwerkingen bekijken" at bounding box center [411, 114] width 84 height 13
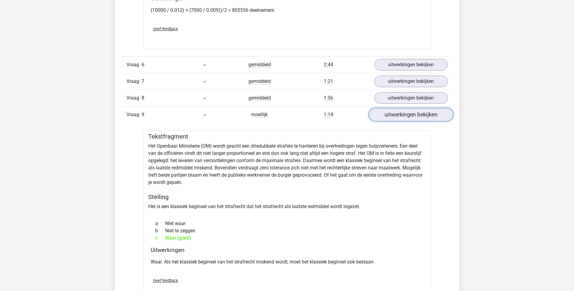
click at [410, 114] on link "uitwerkingen bekijken" at bounding box center [411, 114] width 84 height 13
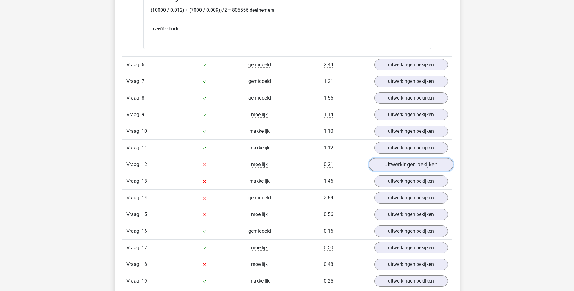
click at [401, 166] on link "uitwerkingen bekijken" at bounding box center [411, 164] width 84 height 13
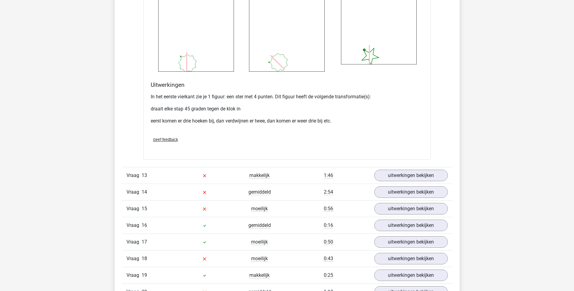
scroll to position [2603, 0]
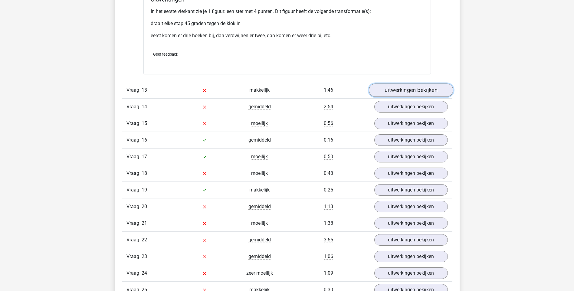
click at [395, 90] on link "uitwerkingen bekijken" at bounding box center [411, 90] width 84 height 13
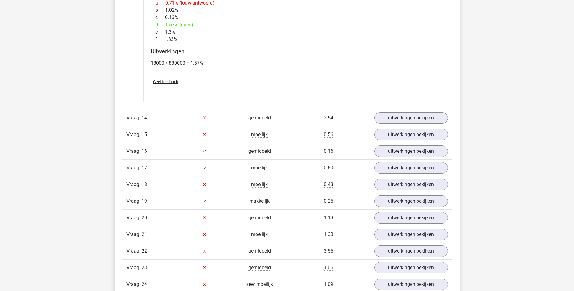
scroll to position [3026, 0]
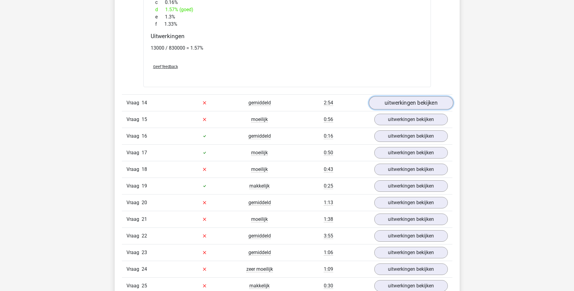
click at [397, 100] on link "uitwerkingen bekijken" at bounding box center [411, 102] width 84 height 13
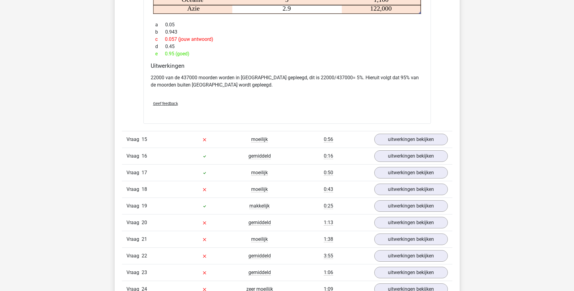
scroll to position [3268, 0]
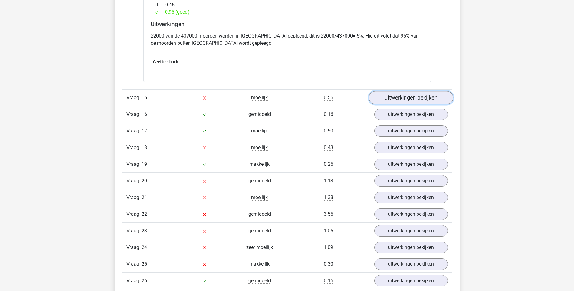
click at [409, 98] on link "uitwerkingen bekijken" at bounding box center [411, 97] width 84 height 13
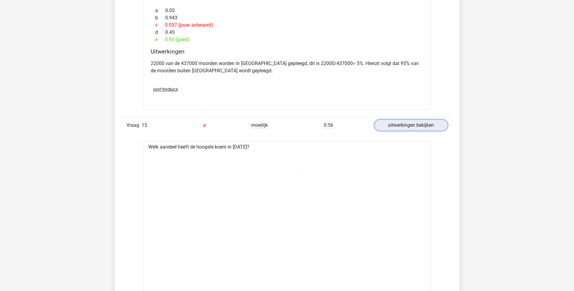
scroll to position [3238, 0]
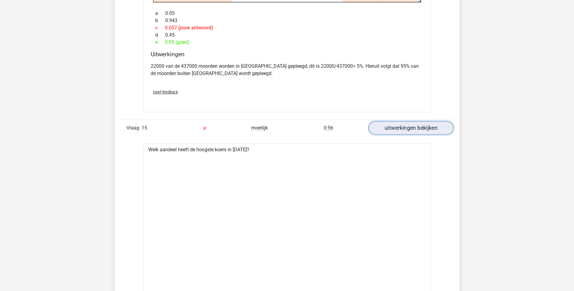
click at [397, 129] on link "uitwerkingen bekijken" at bounding box center [411, 127] width 84 height 13
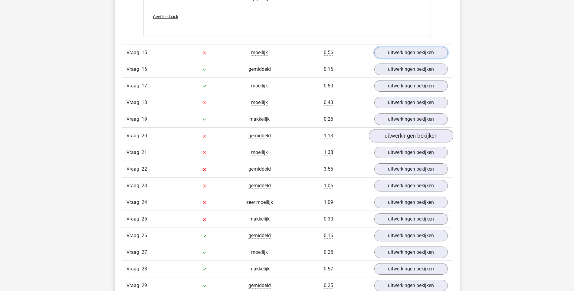
scroll to position [3299, 0]
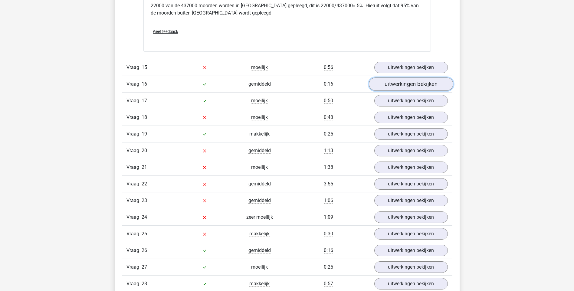
click at [406, 84] on link "uitwerkingen bekijken" at bounding box center [411, 83] width 84 height 13
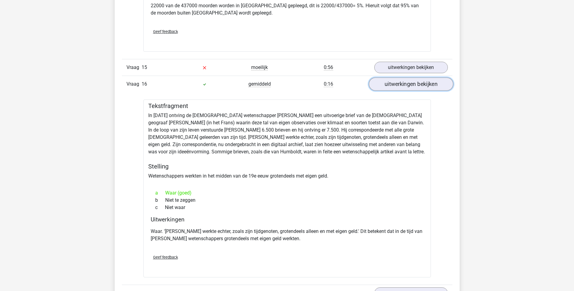
click at [406, 84] on link "uitwerkingen bekijken" at bounding box center [411, 83] width 84 height 13
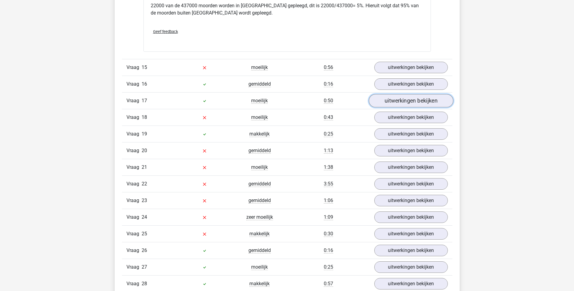
click at [399, 101] on link "uitwerkingen bekijken" at bounding box center [411, 100] width 84 height 13
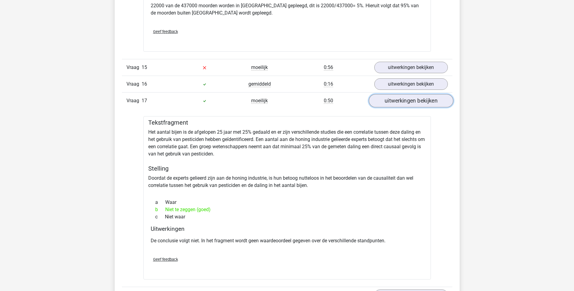
click at [399, 101] on link "uitwerkingen bekijken" at bounding box center [411, 100] width 84 height 13
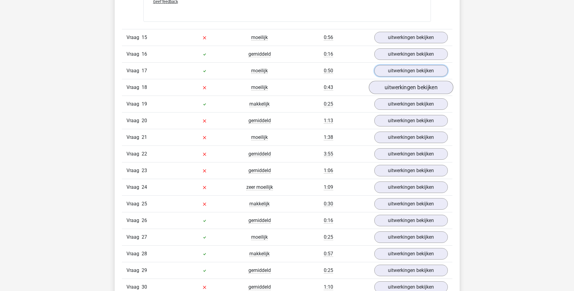
scroll to position [3329, 0]
click at [398, 120] on link "uitwerkingen bekijken" at bounding box center [411, 120] width 84 height 13
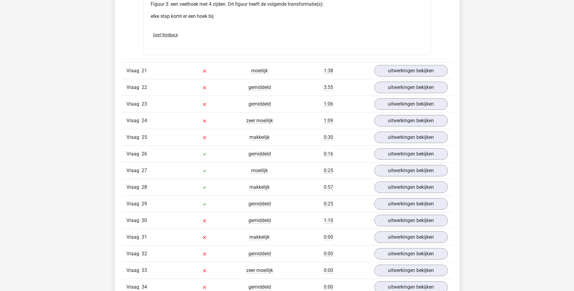
scroll to position [3934, 0]
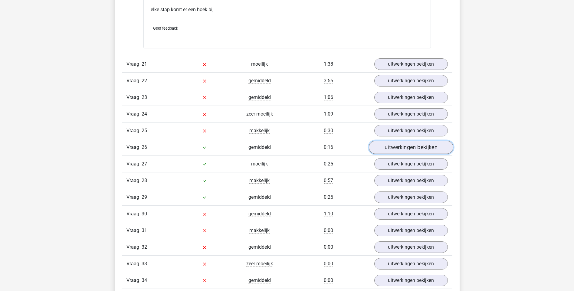
click at [401, 149] on link "uitwerkingen bekijken" at bounding box center [411, 147] width 84 height 13
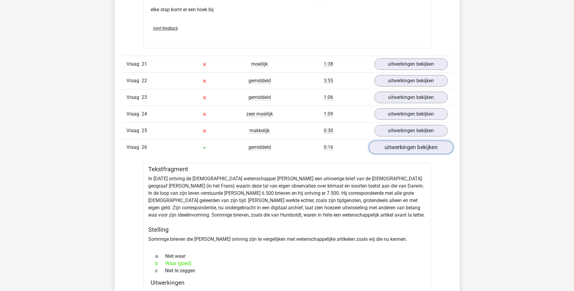
click at [401, 149] on link "uitwerkingen bekijken" at bounding box center [411, 147] width 84 height 13
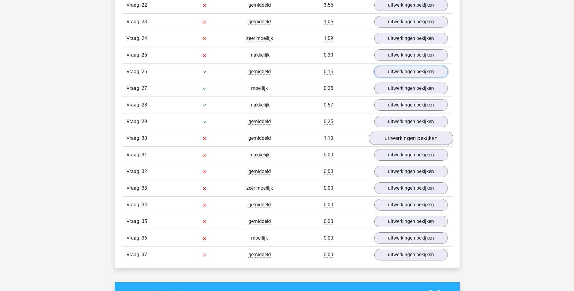
scroll to position [3995, 0]
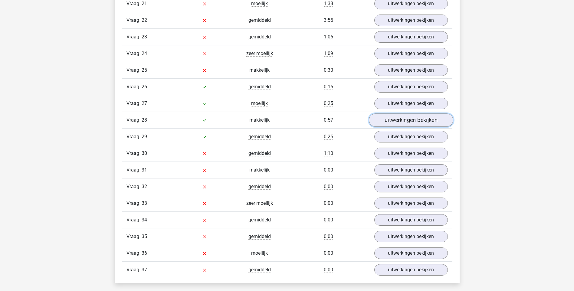
click at [407, 119] on link "uitwerkingen bekijken" at bounding box center [411, 119] width 84 height 13
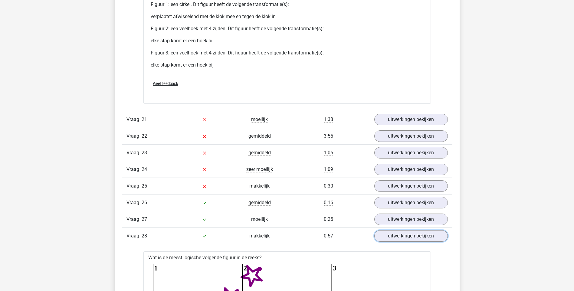
scroll to position [3874, 0]
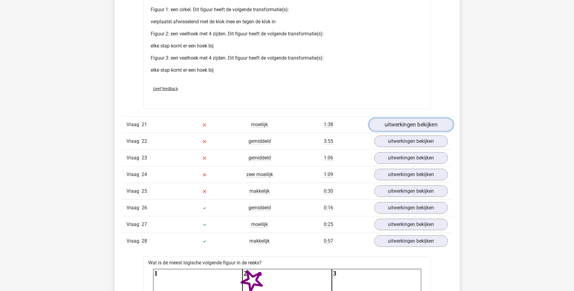
click at [410, 127] on link "uitwerkingen bekijken" at bounding box center [411, 124] width 84 height 13
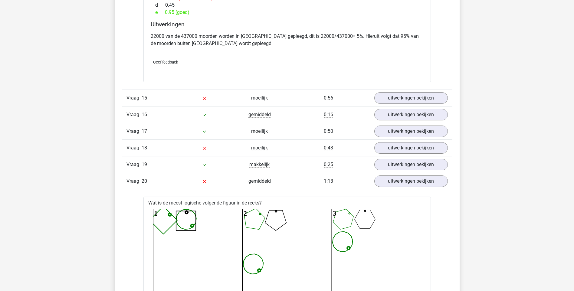
scroll to position [3268, 0]
click at [406, 165] on link "uitwerkingen bekijken" at bounding box center [411, 164] width 84 height 13
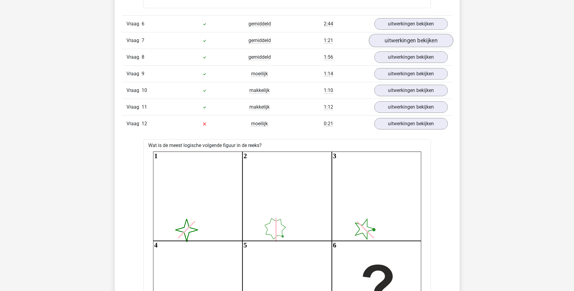
scroll to position [2058, 0]
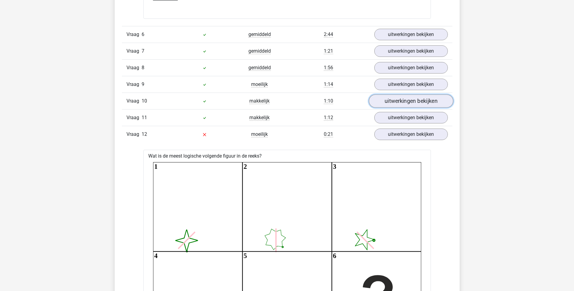
click at [397, 101] on link "uitwerkingen bekijken" at bounding box center [411, 101] width 84 height 13
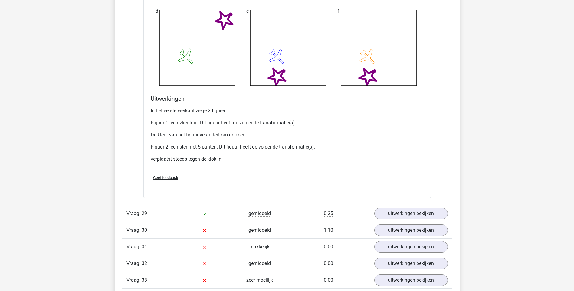
scroll to position [5860, 0]
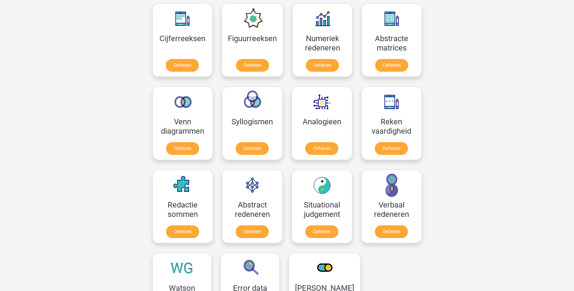
scroll to position [333, 0]
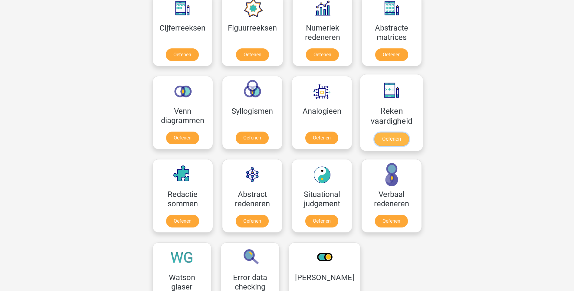
click at [392, 139] on link "Oefenen" at bounding box center [391, 139] width 35 height 13
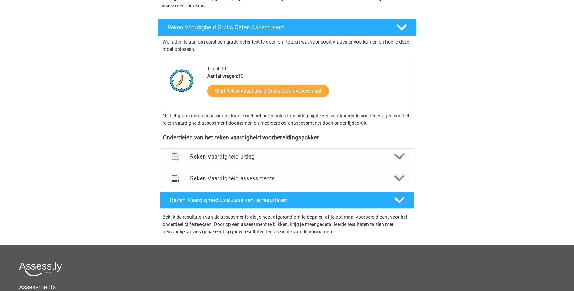
scroll to position [91, 0]
